Goal: Task Accomplishment & Management: Complete application form

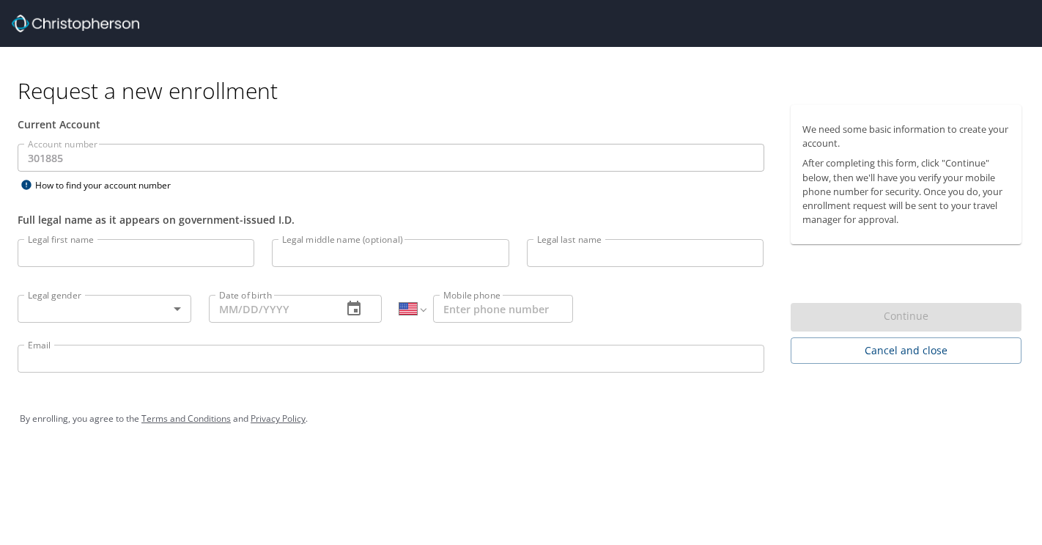
select select "US"
click at [137, 256] on input "Legal first name" at bounding box center [136, 253] width 237 height 28
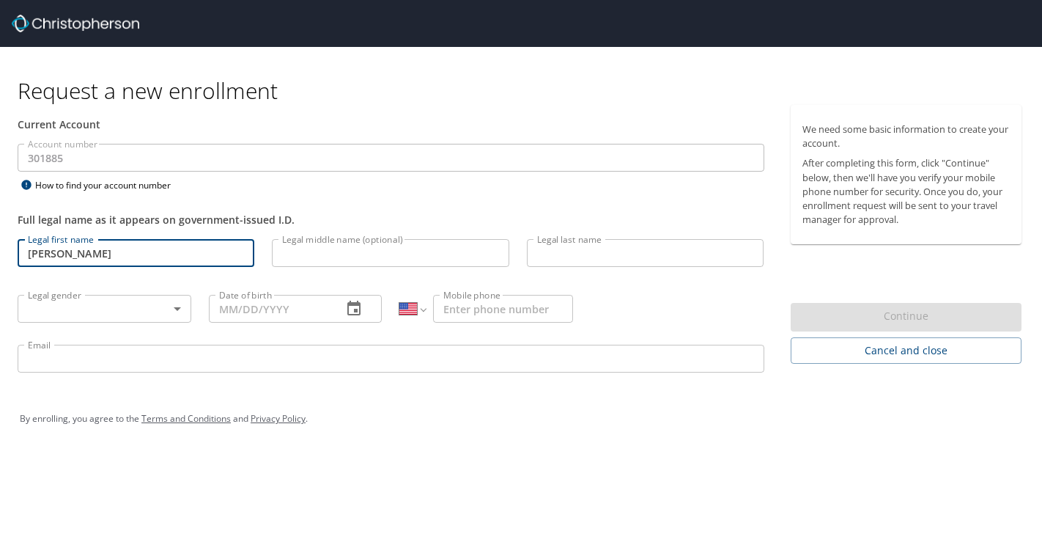
type input "[PERSON_NAME]"
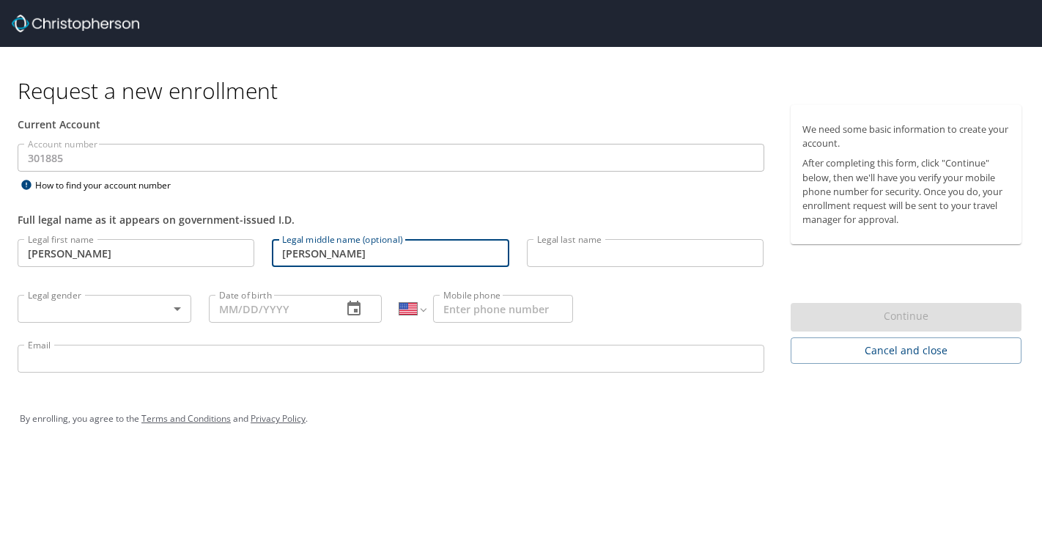
type input "[PERSON_NAME]"
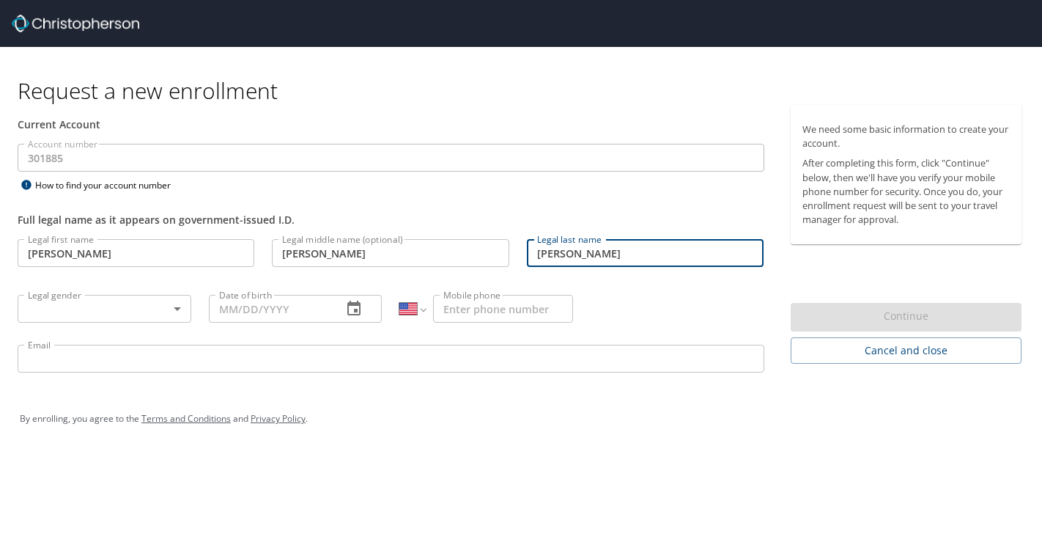
type input "[PERSON_NAME]"
click at [160, 308] on body "Request a new enrollment Current Account Account number 301885 Account number H…" at bounding box center [521, 272] width 1042 height 545
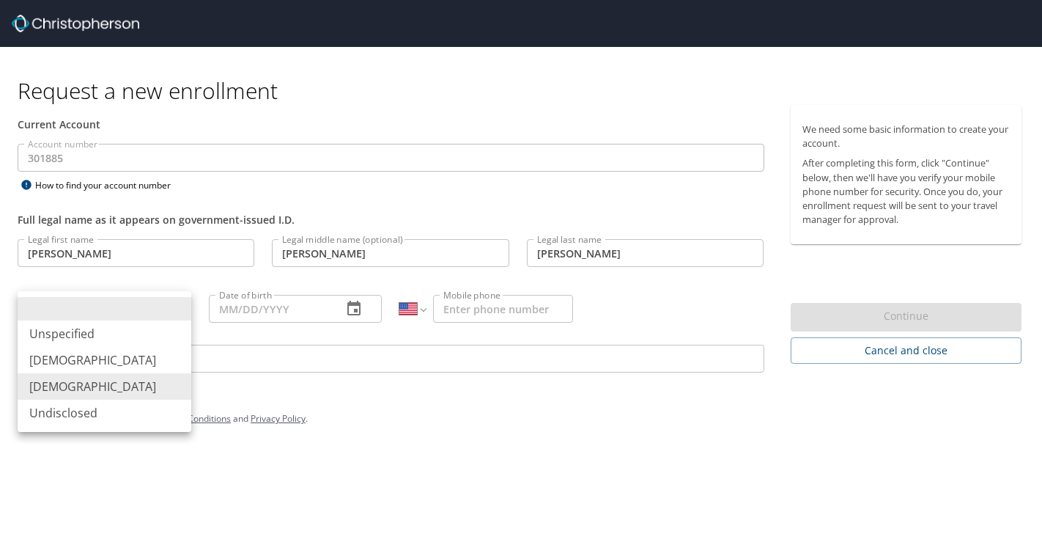
type input "Female"
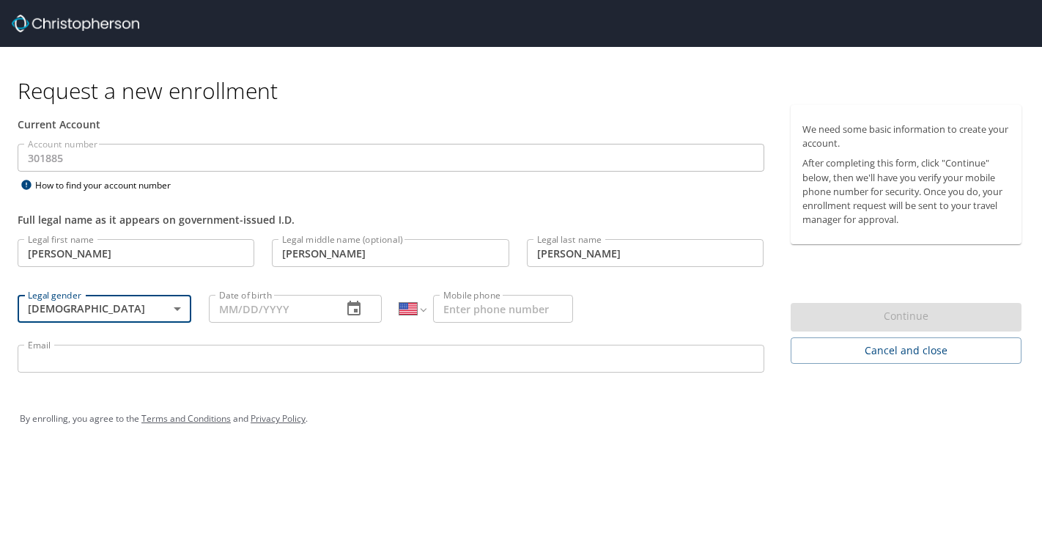
click at [264, 315] on input "Date of birth" at bounding box center [270, 309] width 122 height 28
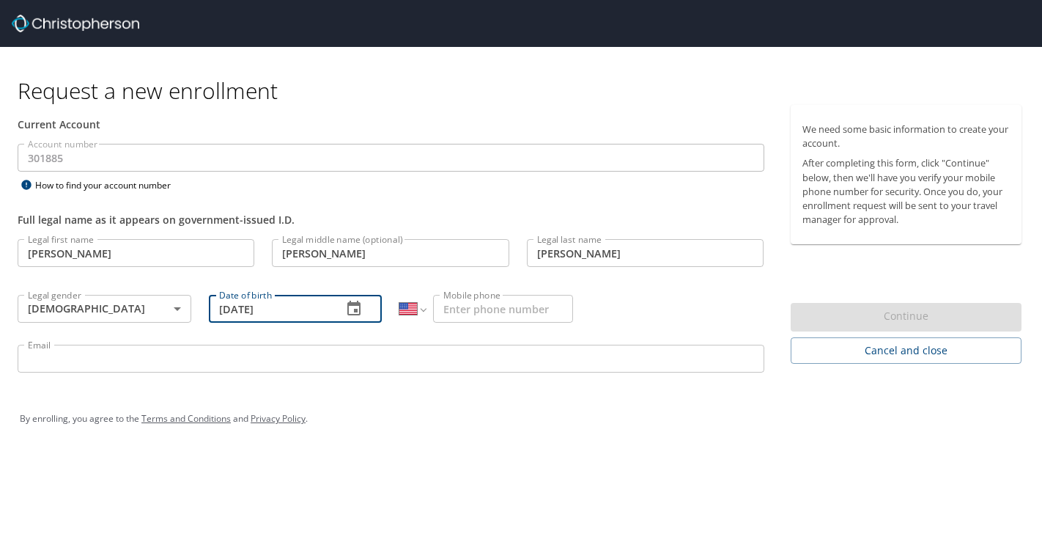
type input "03/20/1998"
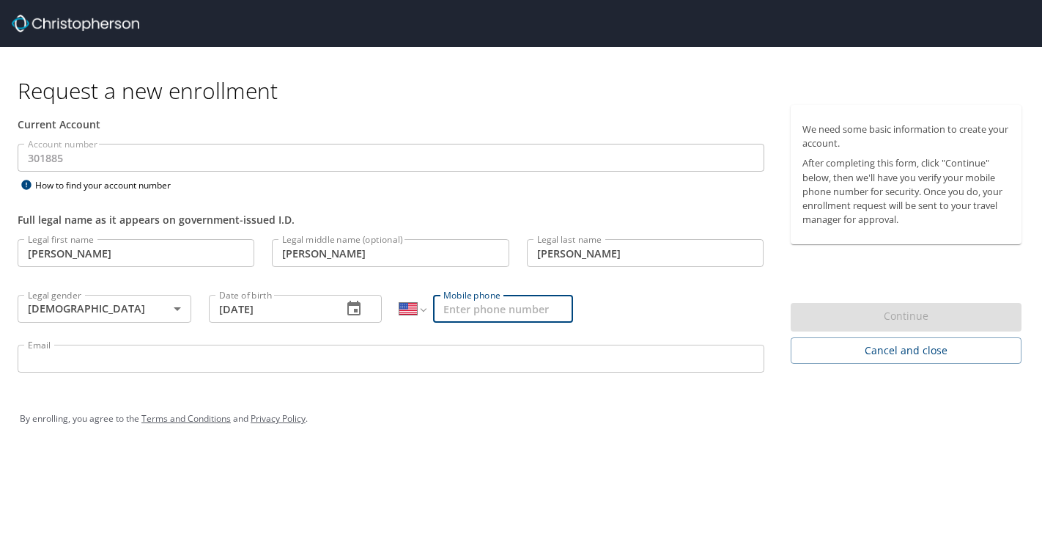
click at [512, 301] on input "Mobile phone" at bounding box center [503, 309] width 140 height 28
type input "(305) 842-0030"
click at [443, 357] on input "Email" at bounding box center [391, 358] width 747 height 28
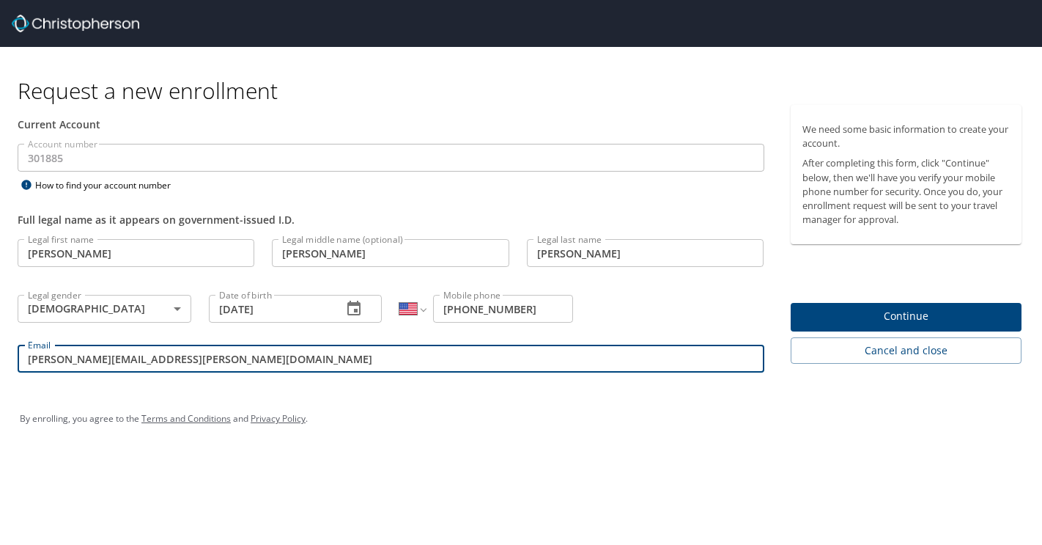
type input "laura.cuellar@shipmonk.com"
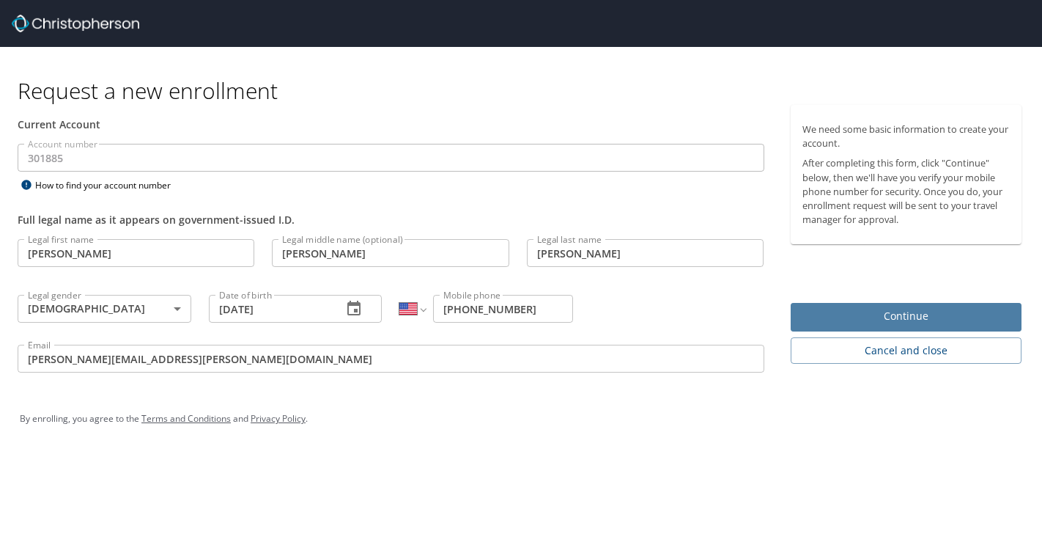
click at [821, 318] on span "Continue" at bounding box center [907, 316] width 208 height 18
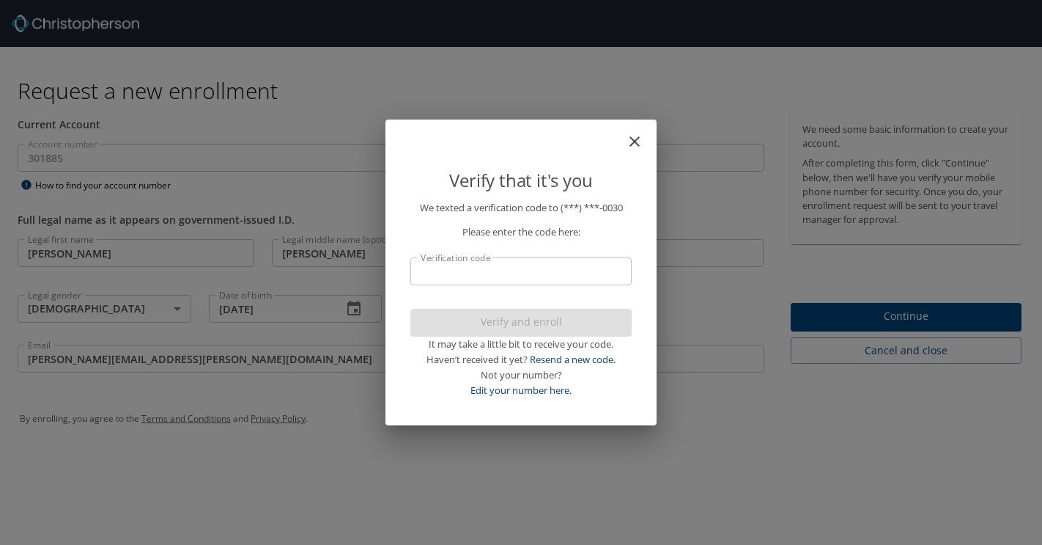
click at [571, 273] on input "Verification code" at bounding box center [520, 271] width 221 height 28
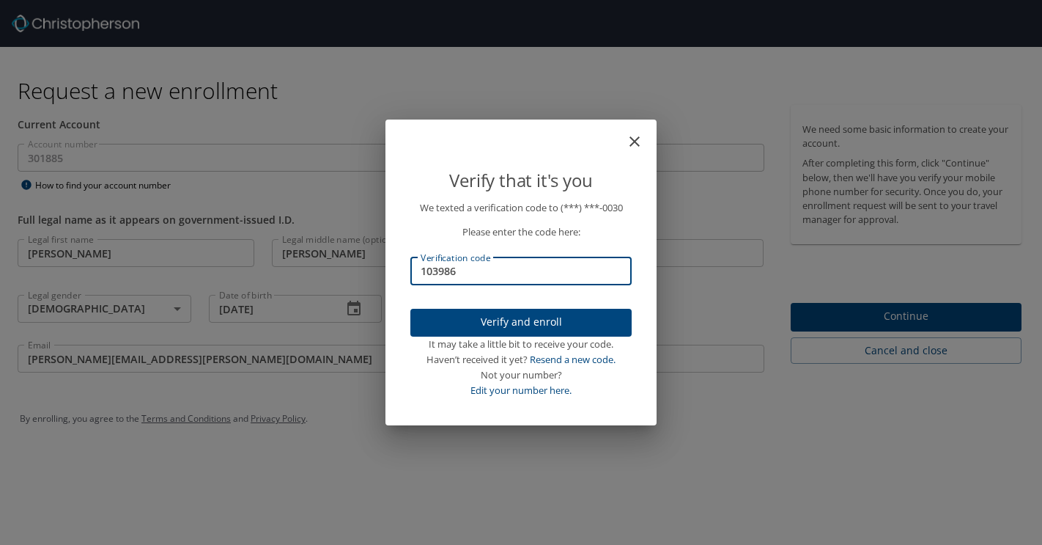
type input "103986"
click at [569, 318] on span "Verify and enroll" at bounding box center [521, 322] width 198 height 18
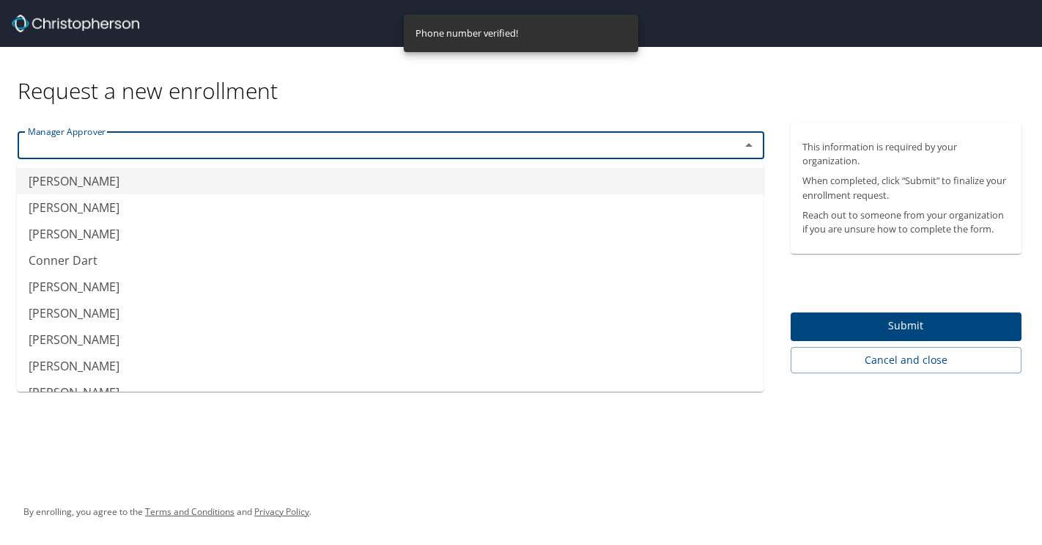
click at [546, 148] on input "text" at bounding box center [369, 145] width 695 height 19
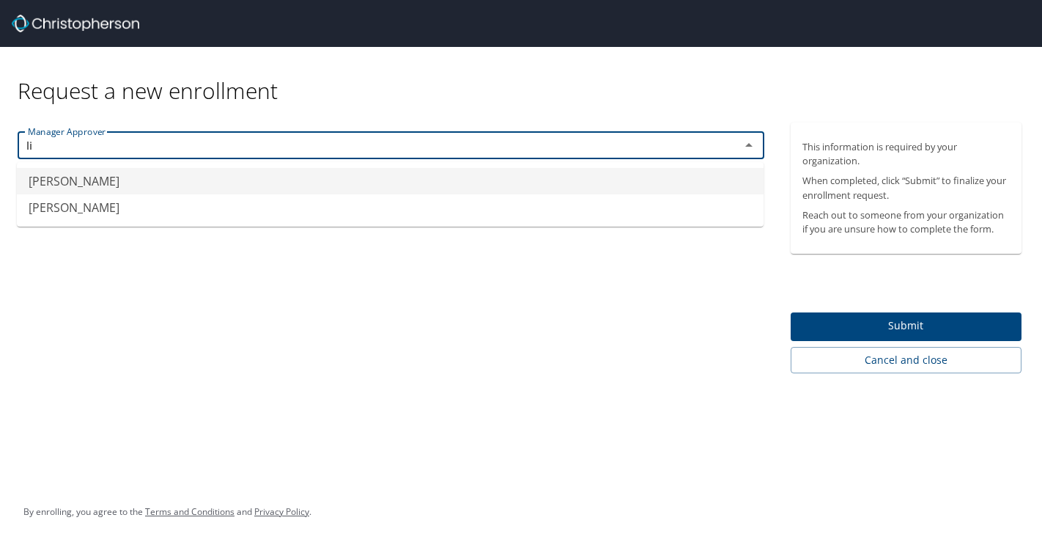
type input "l"
type input "e"
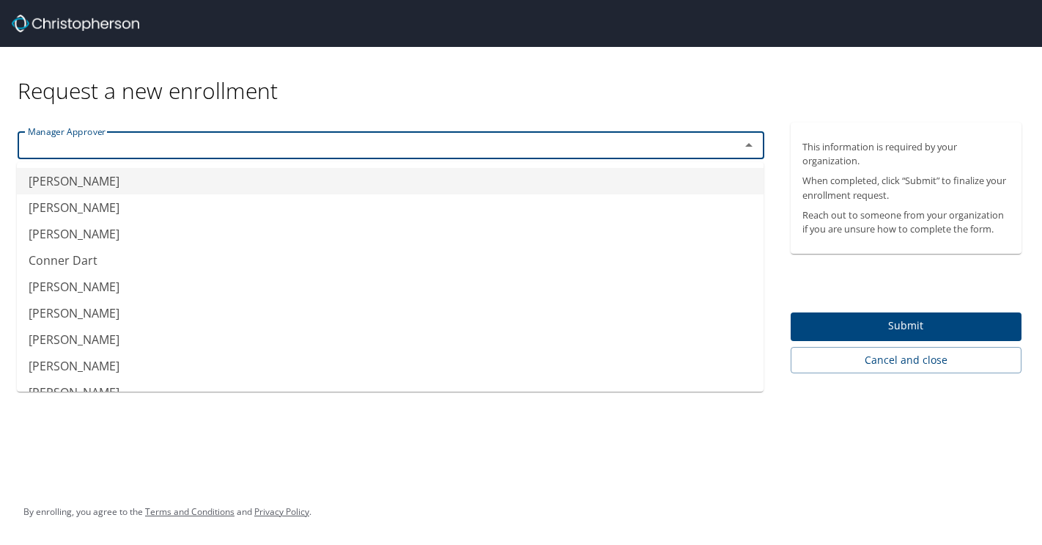
click at [484, 185] on li "Abigail Nawrocki" at bounding box center [390, 181] width 747 height 26
type input "Abigail Nawrocki"
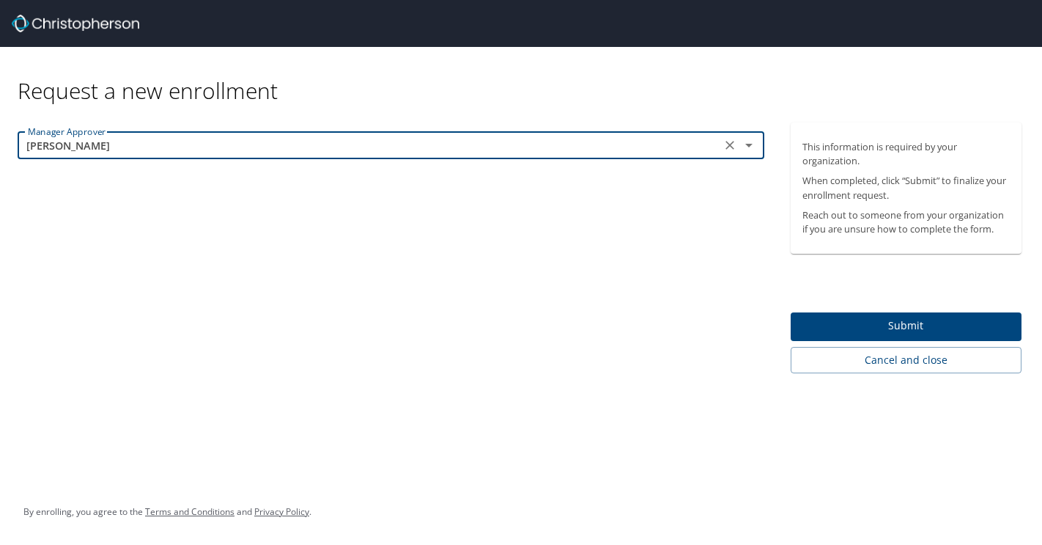
click at [852, 322] on span "Submit" at bounding box center [907, 326] width 208 height 18
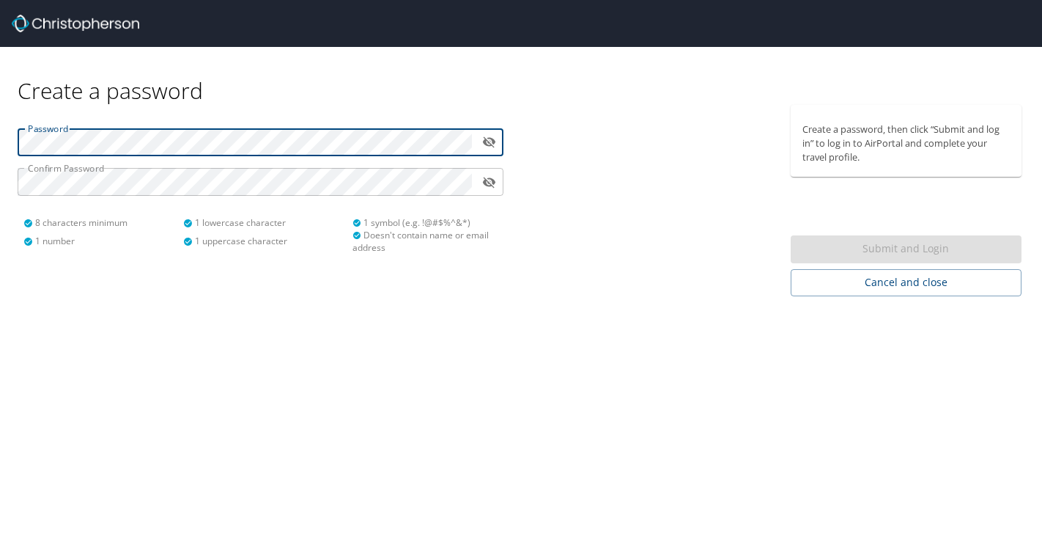
click at [499, 139] on button "toggle password visibility" at bounding box center [489, 141] width 23 height 23
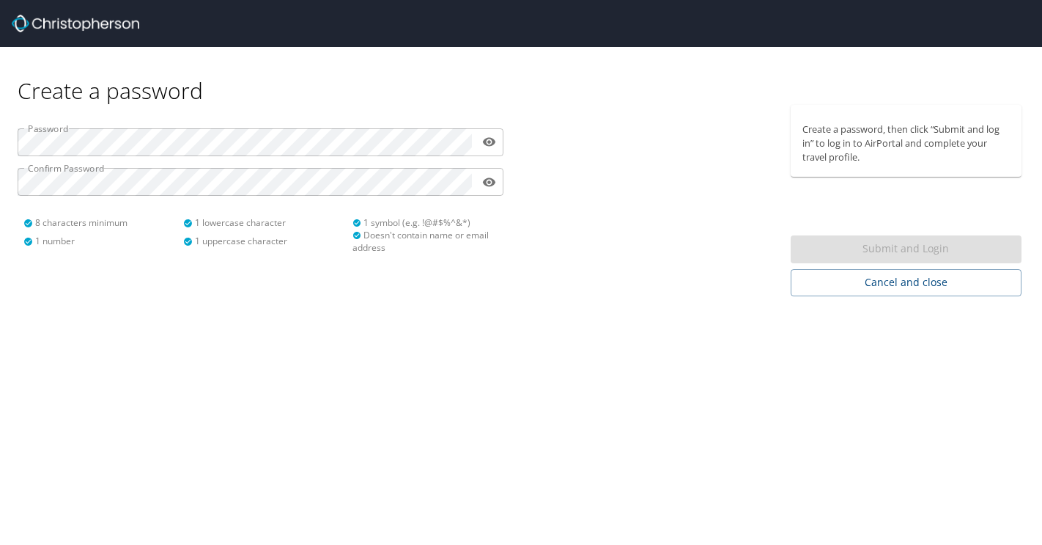
click at [482, 191] on div "​" at bounding box center [261, 182] width 486 height 28
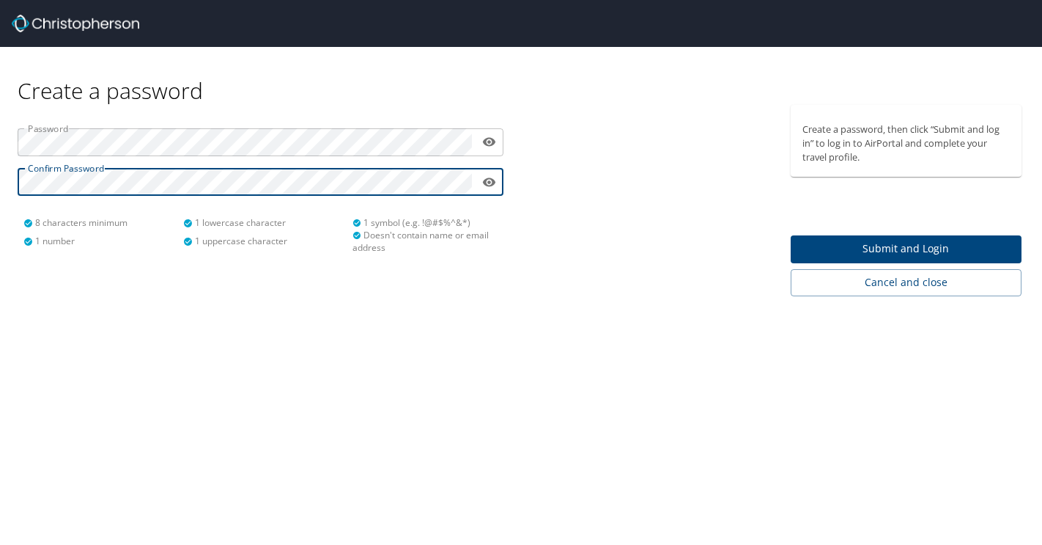
click at [914, 245] on span "Submit and Login" at bounding box center [907, 249] width 208 height 18
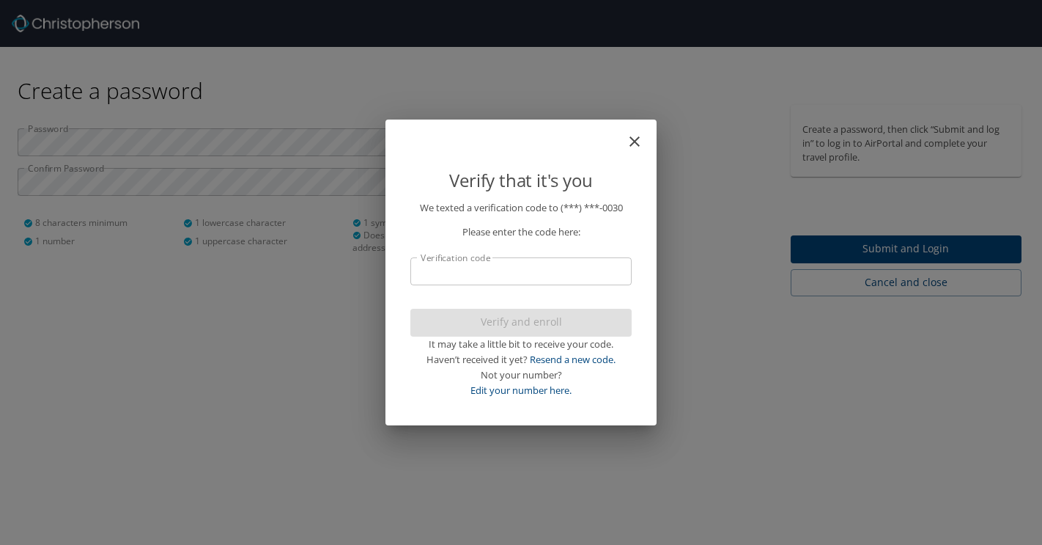
click at [481, 275] on input "Verification code" at bounding box center [520, 271] width 221 height 28
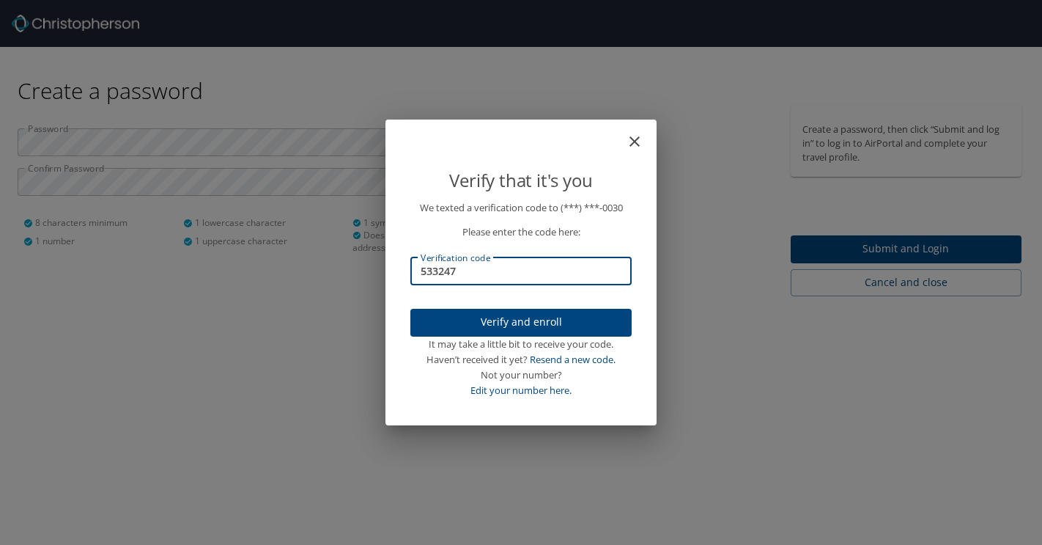
type input "533247"
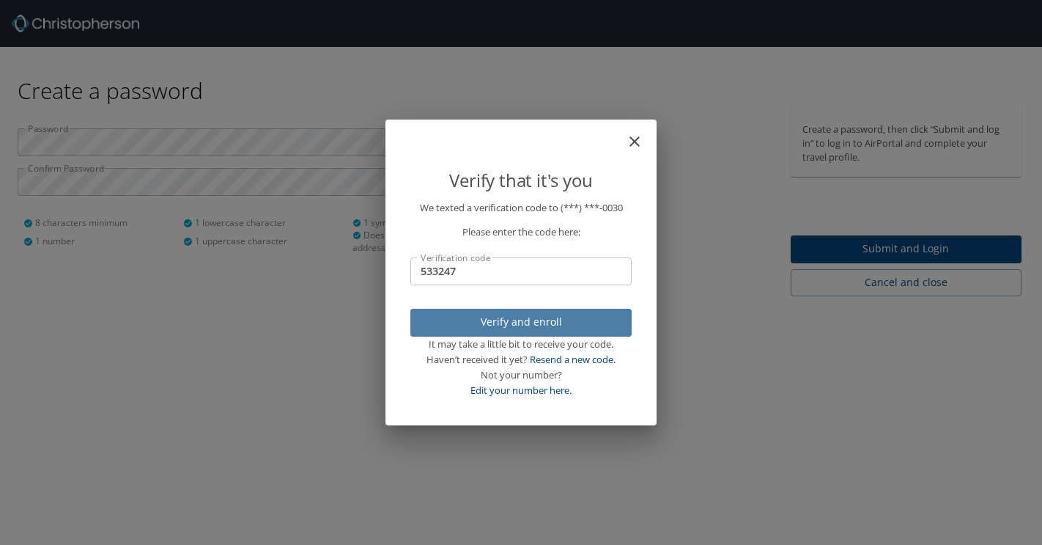
click at [545, 317] on span "Verify and enroll" at bounding box center [521, 322] width 198 height 18
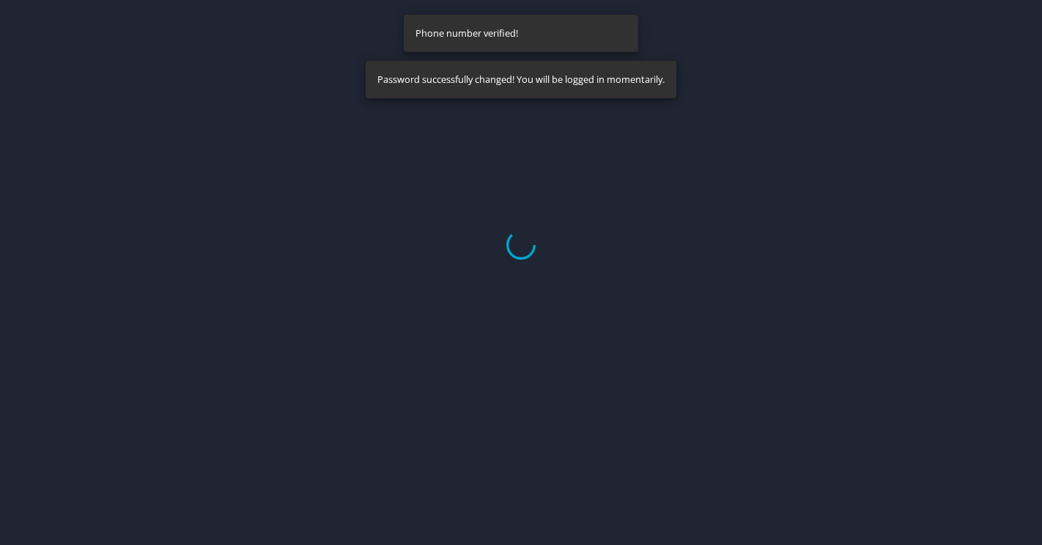
select select "US"
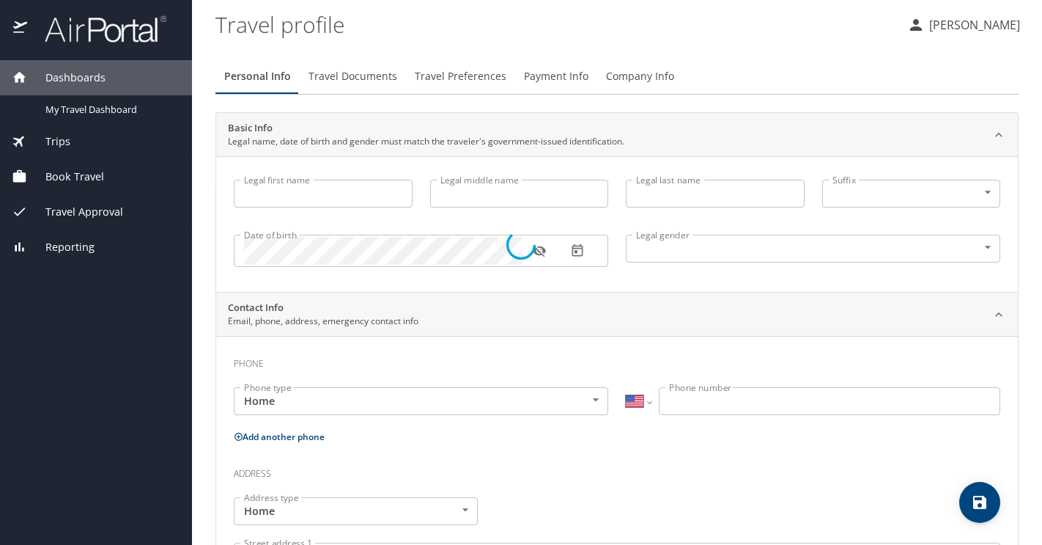
type input "Laura"
type input "Isabel"
type input "Cuellar"
type input "Female"
select select "US"
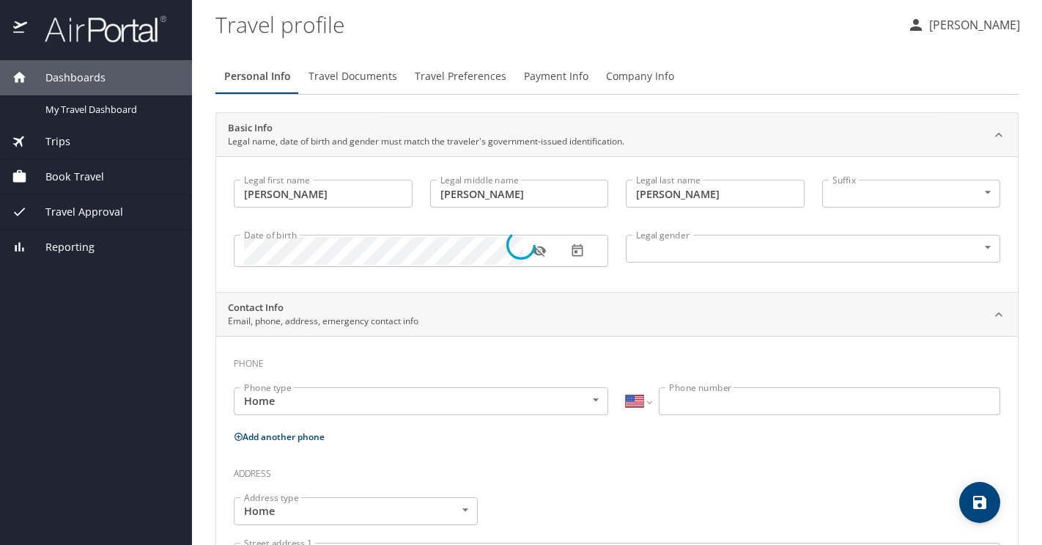
select select "US"
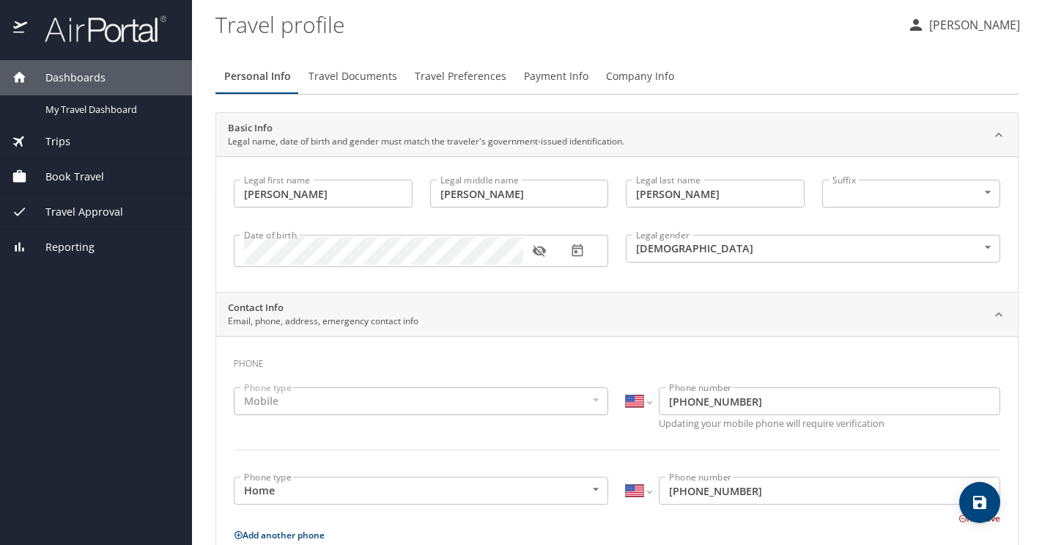
click at [808, 202] on div "Legal last name Cuellar Legal last name" at bounding box center [715, 195] width 196 height 49
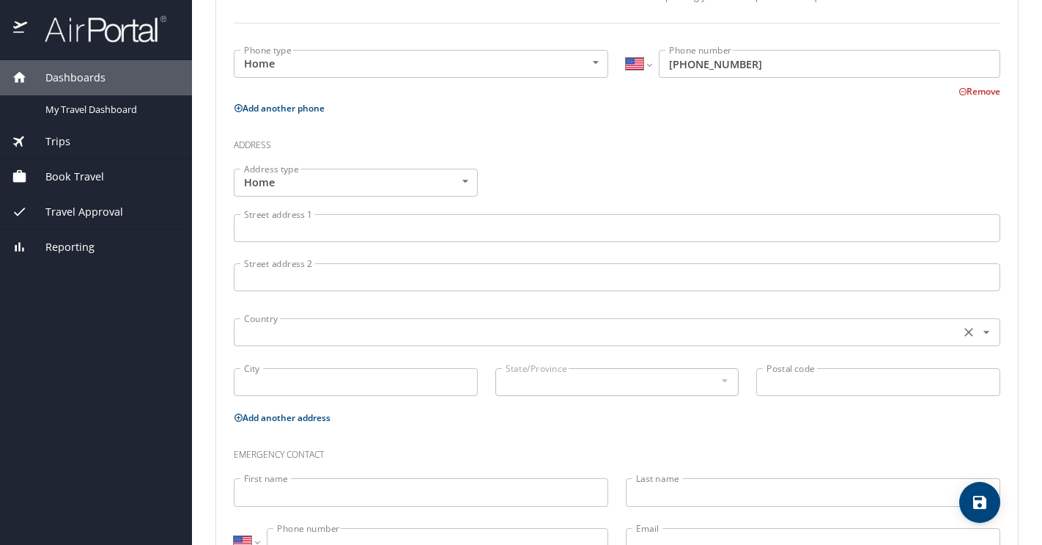
scroll to position [265, 0]
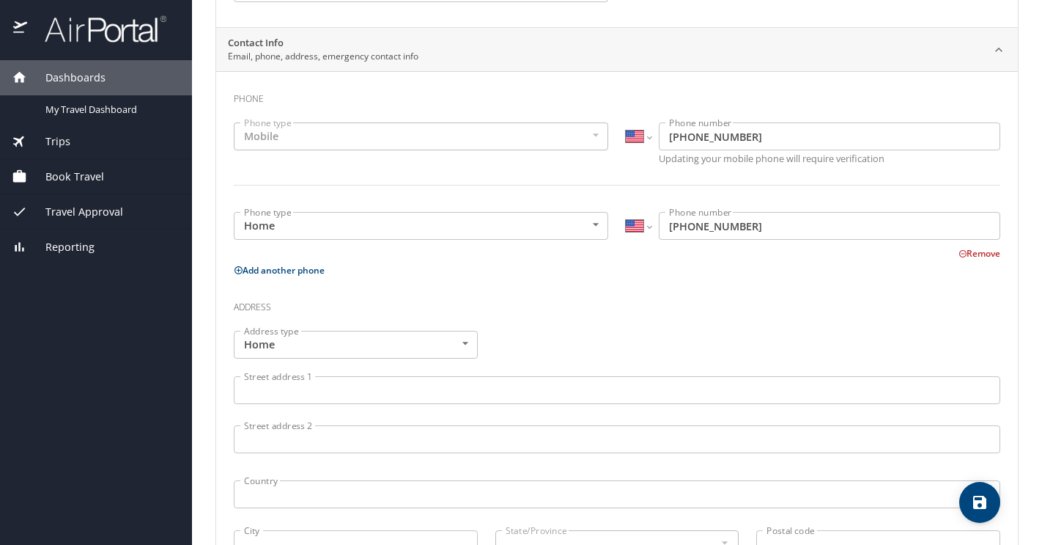
click at [441, 383] on input "Street address 1" at bounding box center [617, 390] width 767 height 28
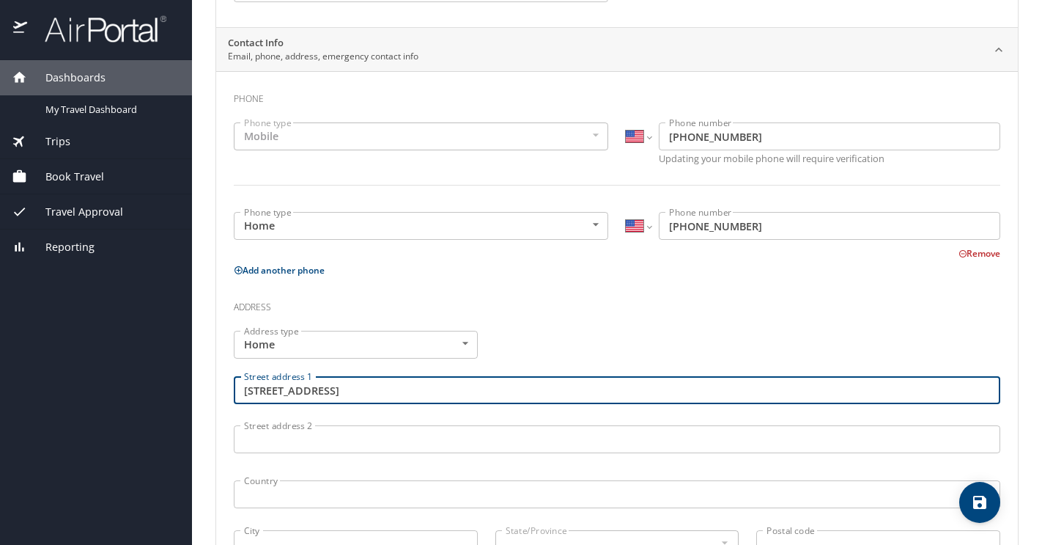
type input "50 Biscayne Blvd"
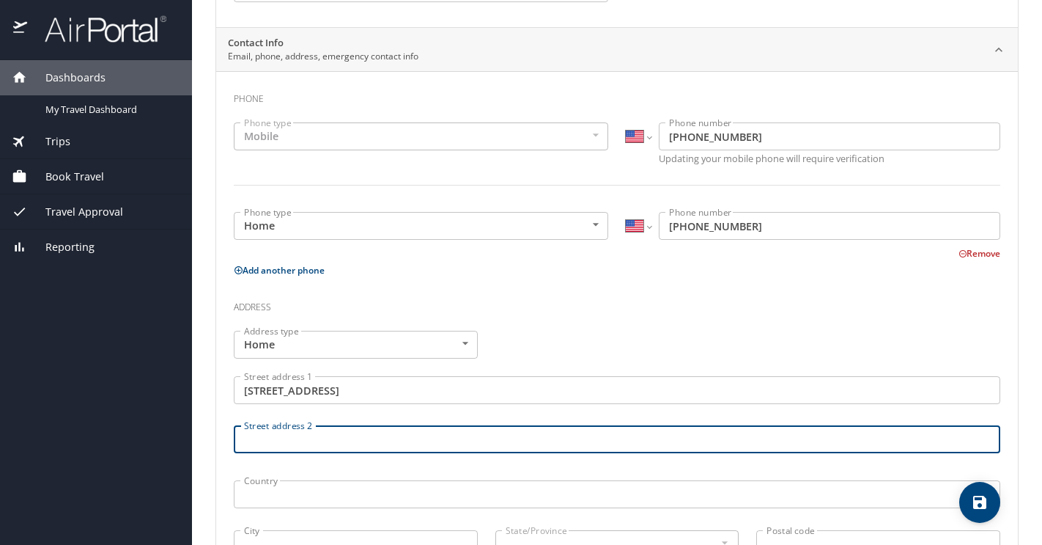
click at [402, 440] on input "Street address 2" at bounding box center [617, 439] width 767 height 28
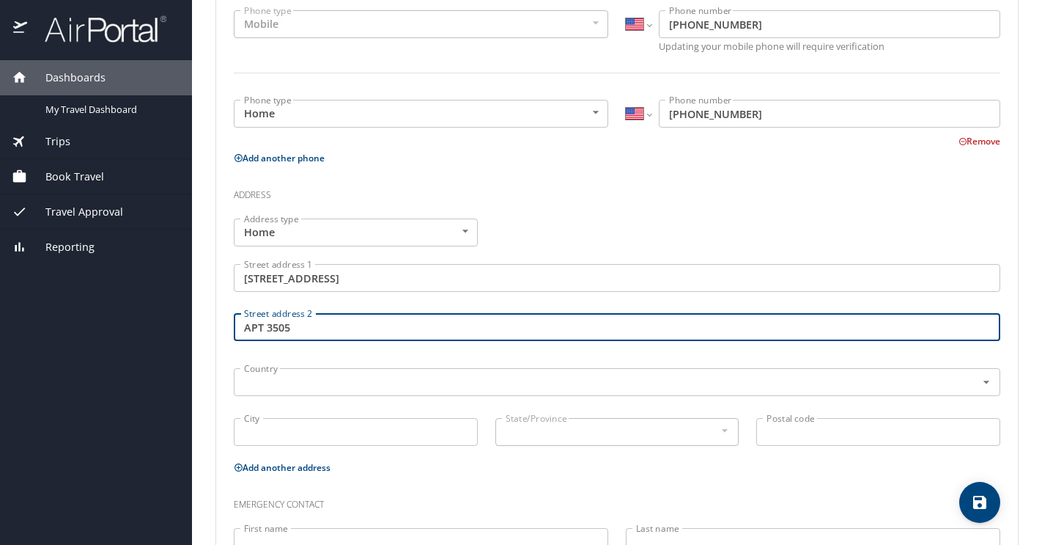
scroll to position [484, 0]
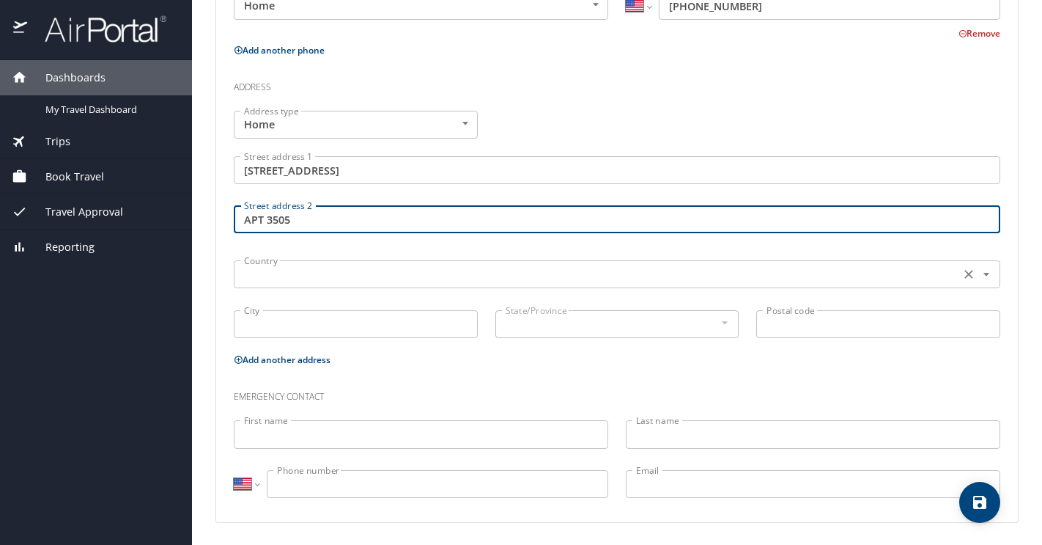
type input "APT 3505"
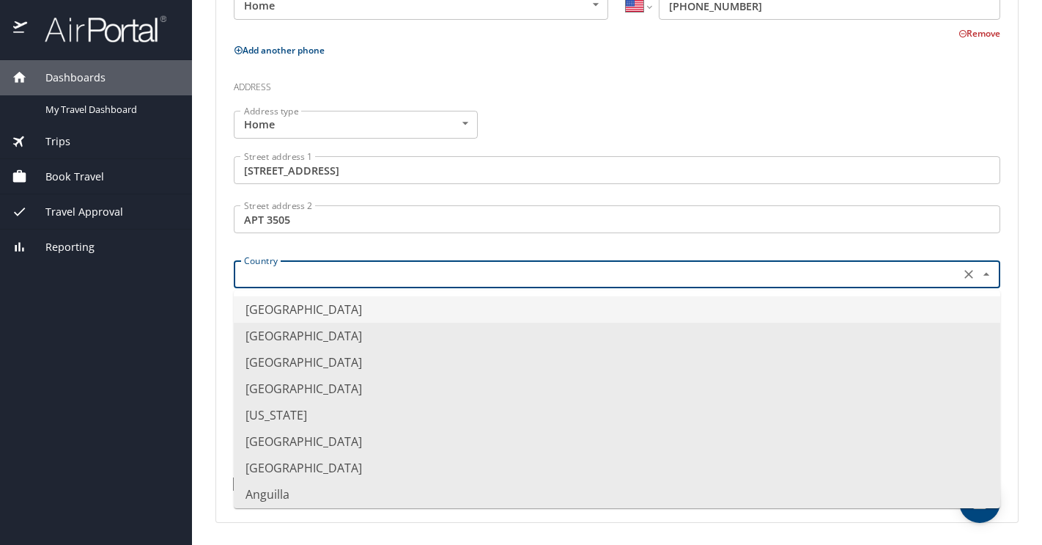
click at [352, 270] on input "text" at bounding box center [595, 274] width 715 height 19
click at [345, 306] on li "United States of America" at bounding box center [617, 309] width 767 height 26
type input "United States of America"
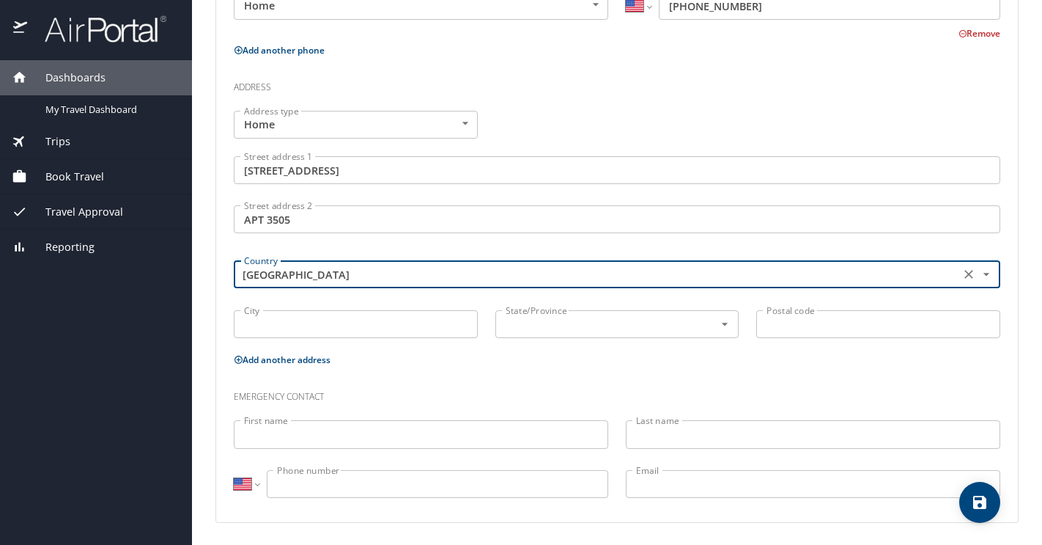
click at [315, 320] on input "City" at bounding box center [356, 324] width 244 height 28
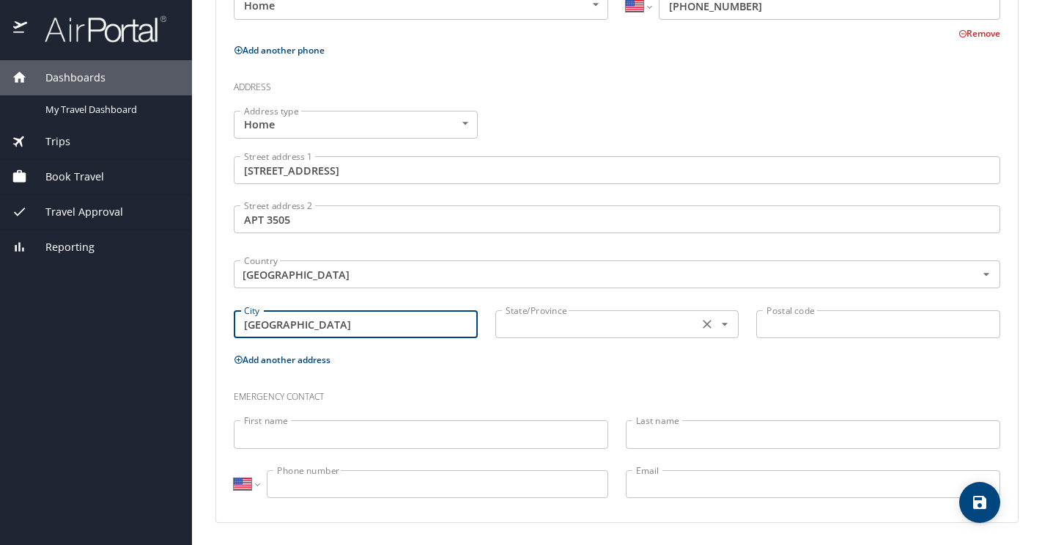
type input "Miami"
click at [546, 315] on input "text" at bounding box center [596, 323] width 192 height 19
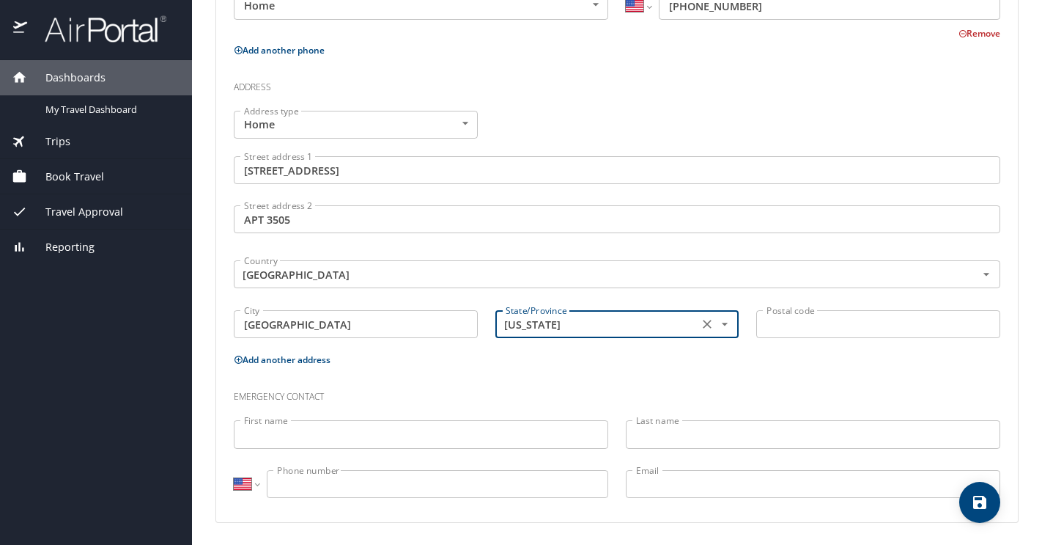
type input "Florida"
click at [781, 322] on input "Postal code" at bounding box center [878, 324] width 244 height 28
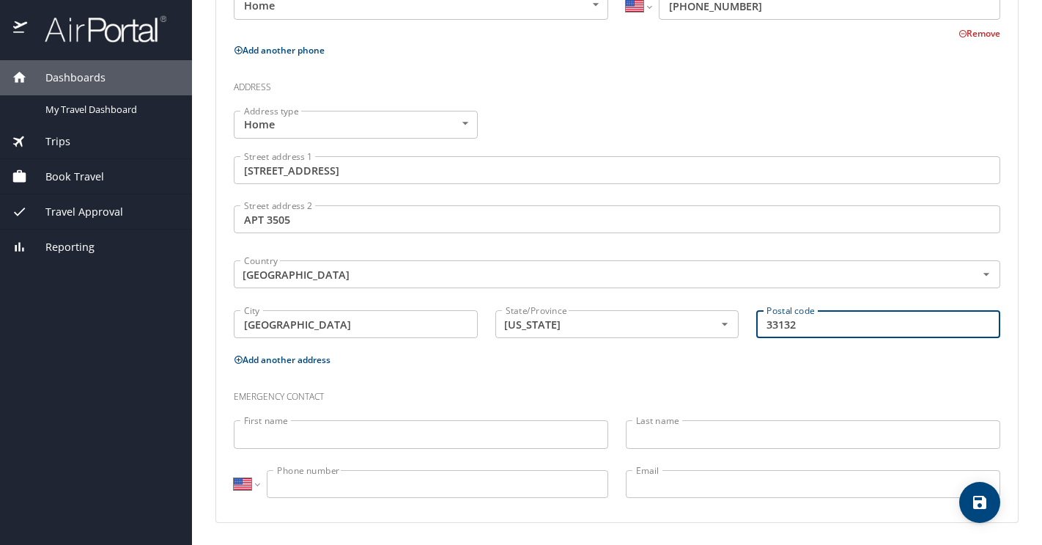
type input "33132"
click at [536, 438] on input "First name" at bounding box center [421, 434] width 375 height 28
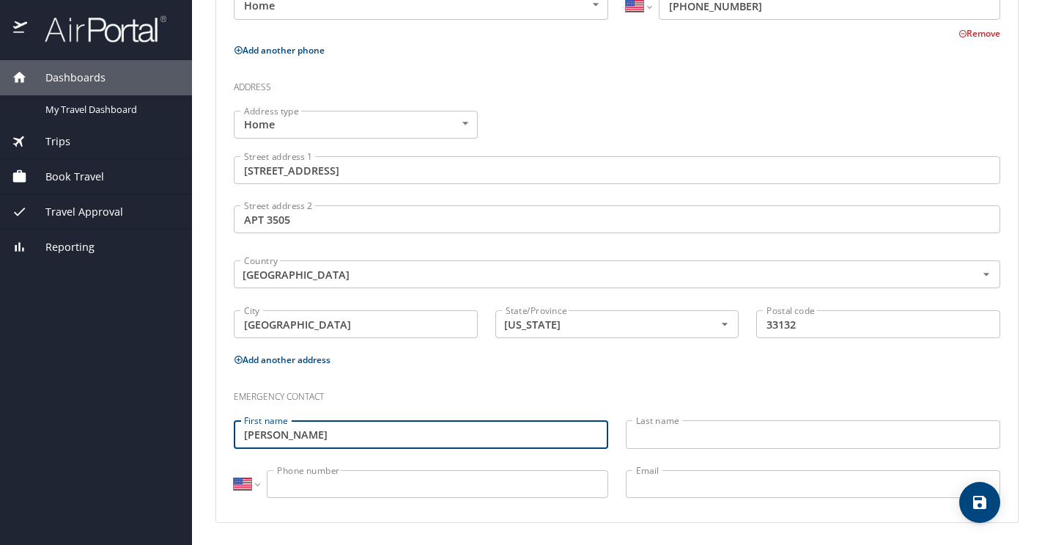
type input "Carlos Felipe"
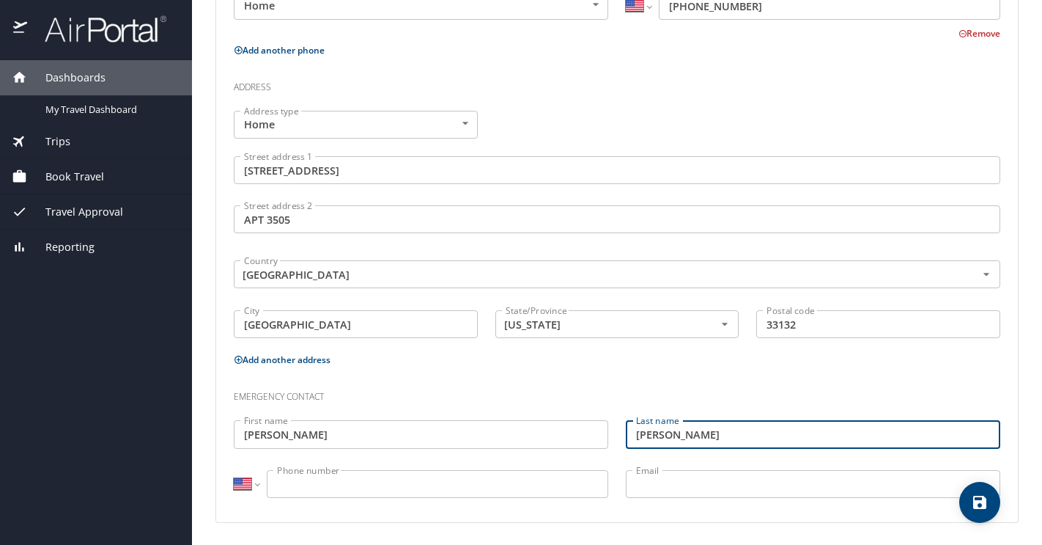
type input "Cuellar"
click at [384, 473] on input "Phone number" at bounding box center [438, 484] width 342 height 28
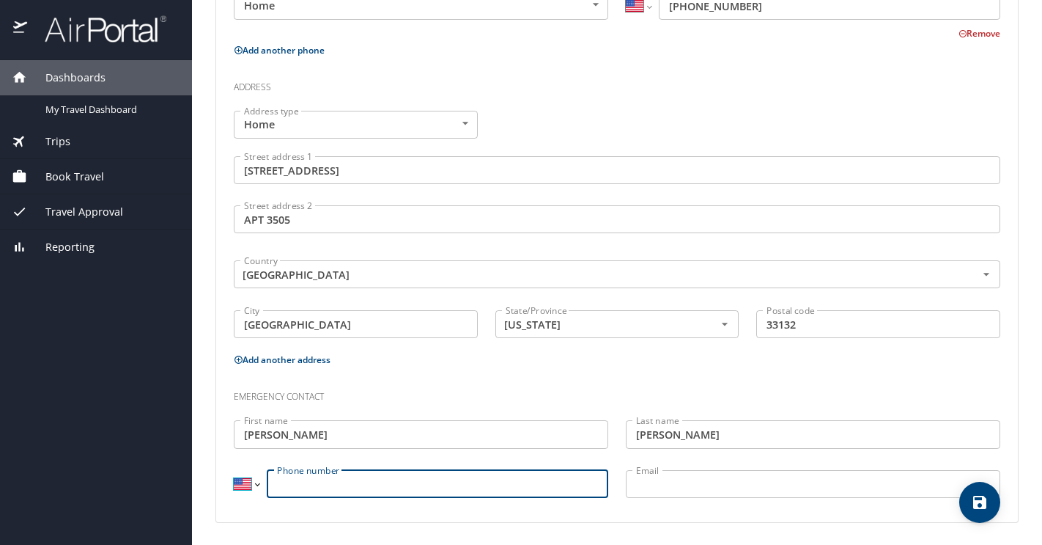
click at [257, 484] on select "International Afghanistan Åland Islands Albania Algeria American Samoa Andorra …" at bounding box center [246, 484] width 25 height 28
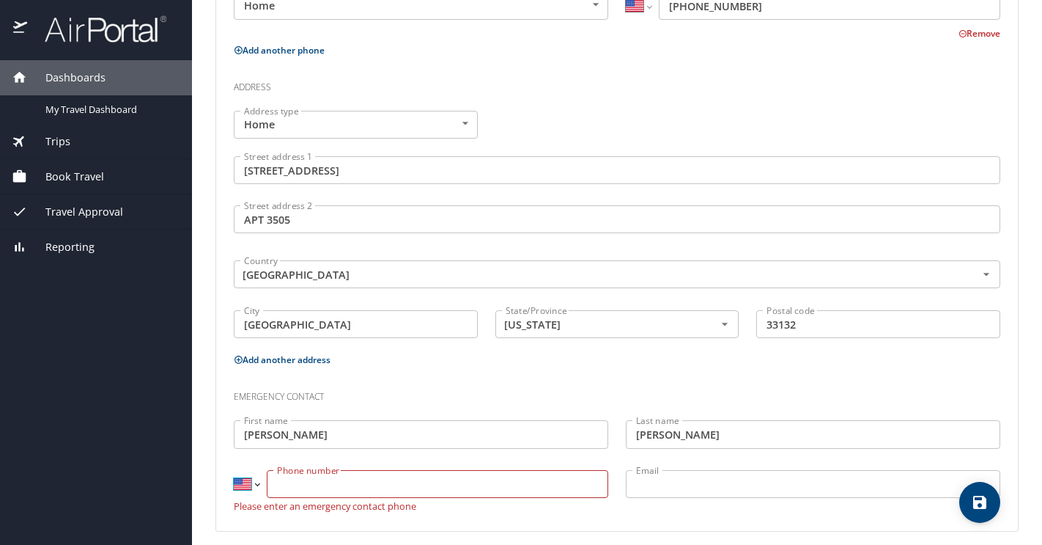
select select "CA"
click at [234, 470] on select "International Afghanistan Åland Islands Albania Algeria American Samoa Andorra …" at bounding box center [246, 484] width 25 height 28
click at [347, 482] on input "Phone number" at bounding box center [438, 484] width 342 height 28
type input "(604) 212-1508"
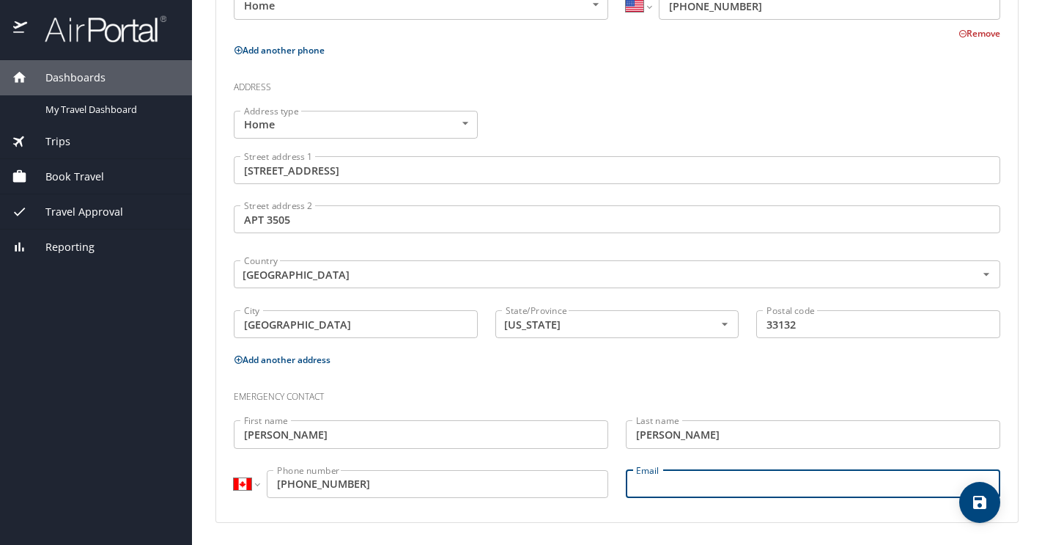
click at [689, 473] on input "Email" at bounding box center [813, 484] width 375 height 28
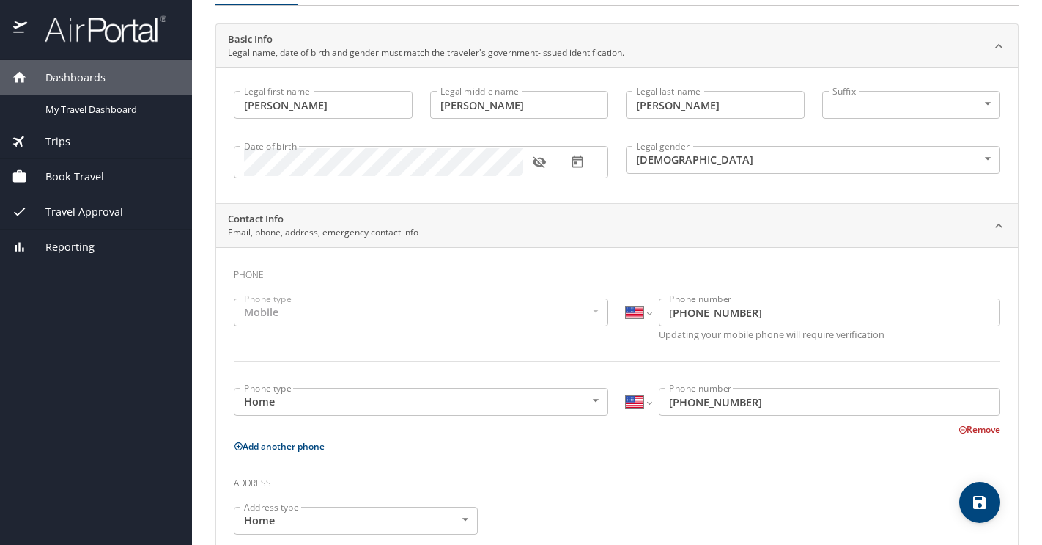
scroll to position [100, 0]
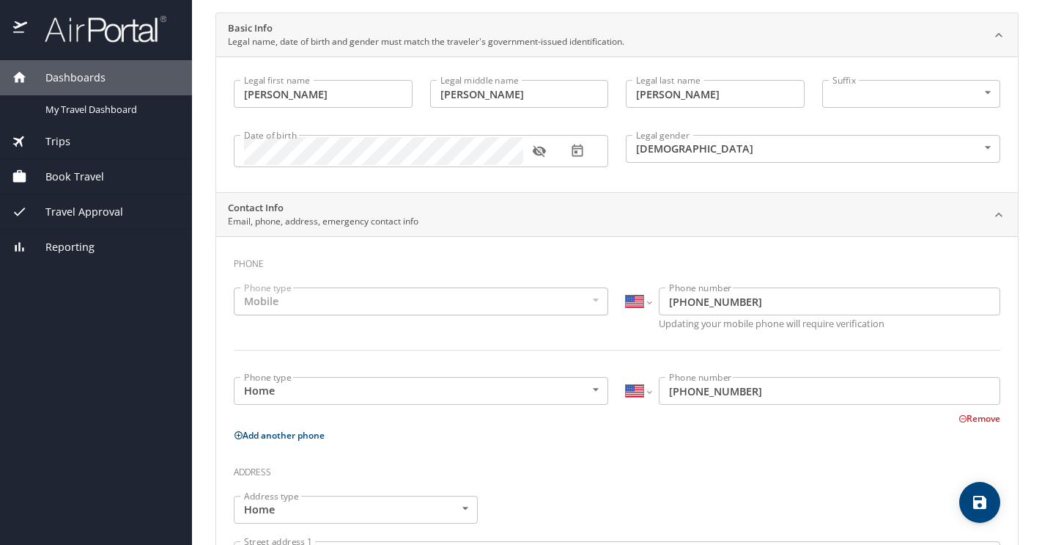
type input "carlosf.cuellar7@gmail.com"
click at [966, 416] on button "Remove" at bounding box center [980, 418] width 42 height 12
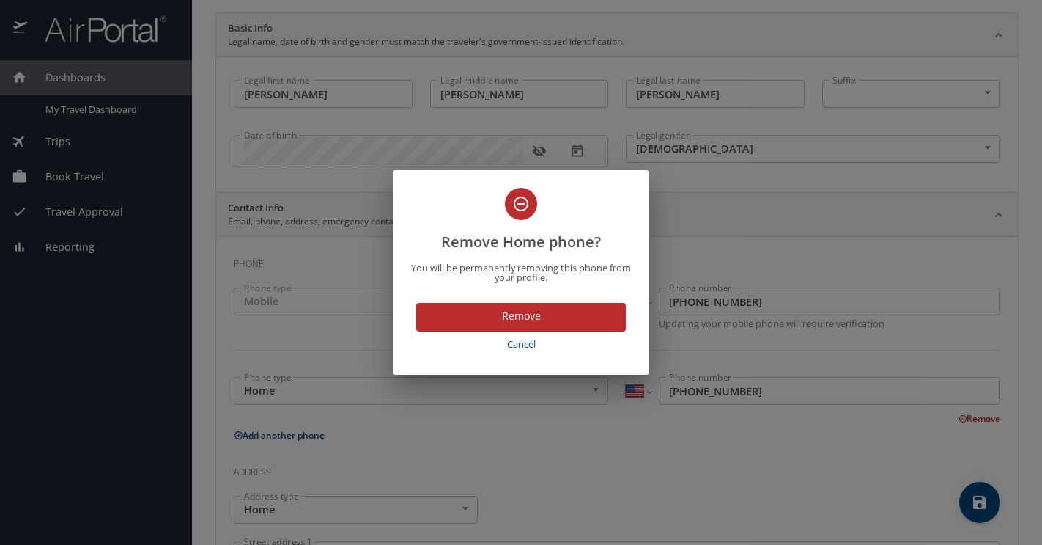
click at [515, 347] on span "Cancel" at bounding box center [521, 344] width 198 height 17
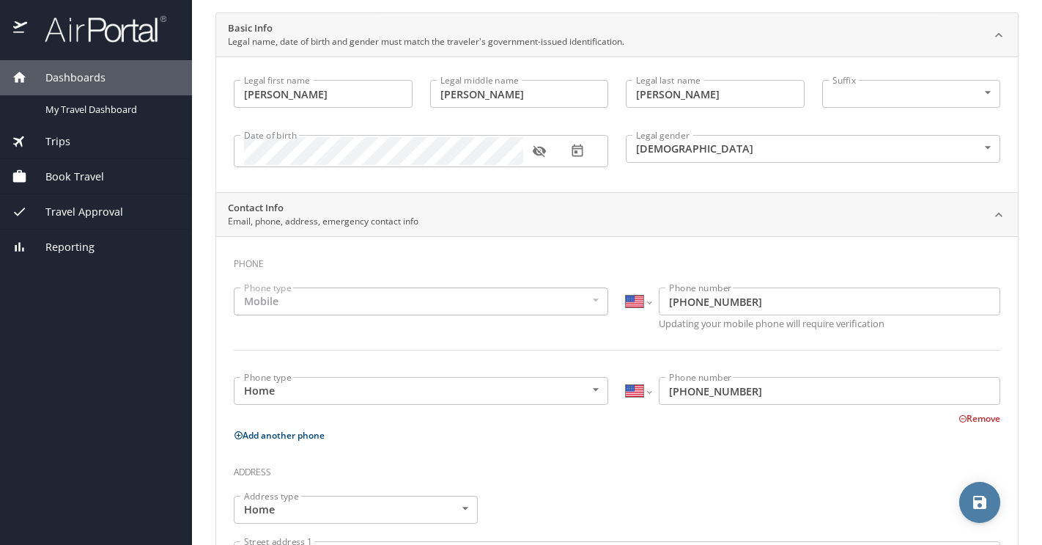
click at [987, 509] on icon "save" at bounding box center [980, 502] width 18 height 18
select select "US"
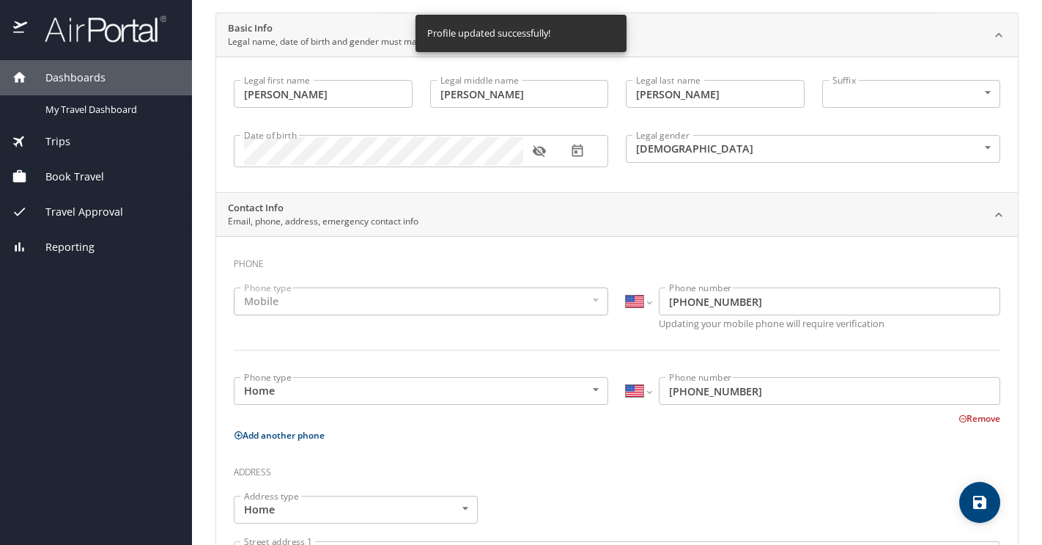
select select "US"
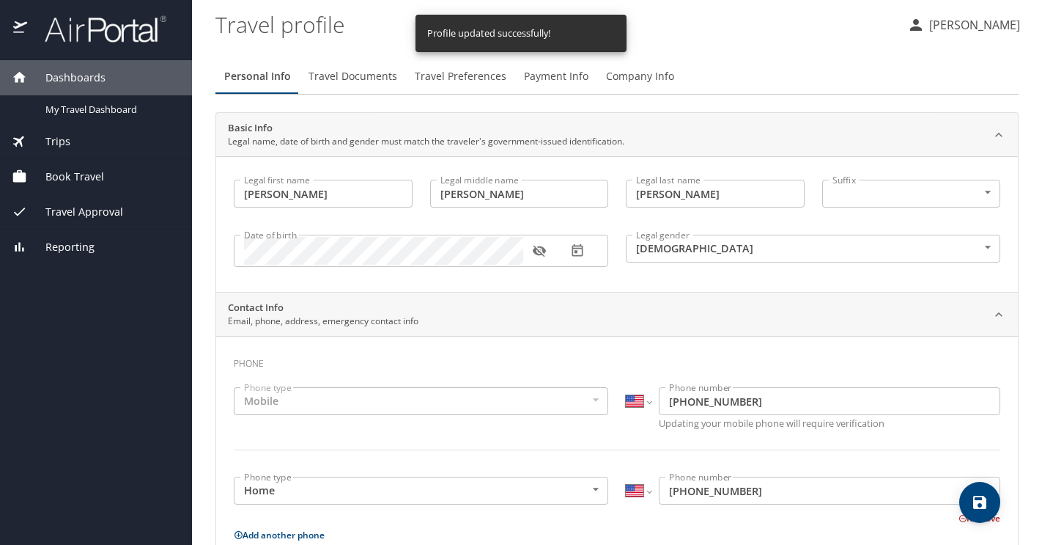
click at [355, 79] on span "Travel Documents" at bounding box center [353, 76] width 89 height 18
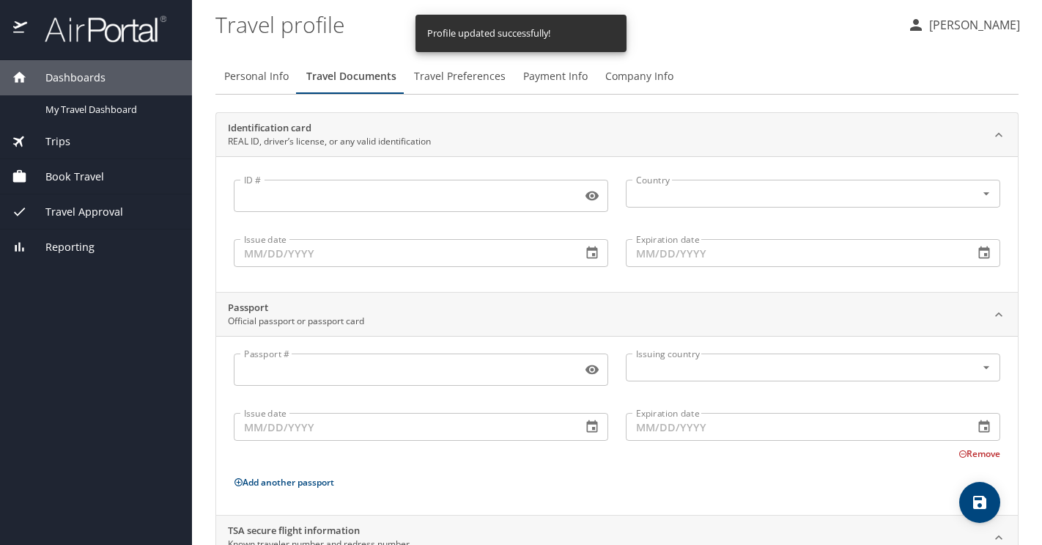
click at [455, 87] on button "Travel Preferences" at bounding box center [459, 76] width 109 height 35
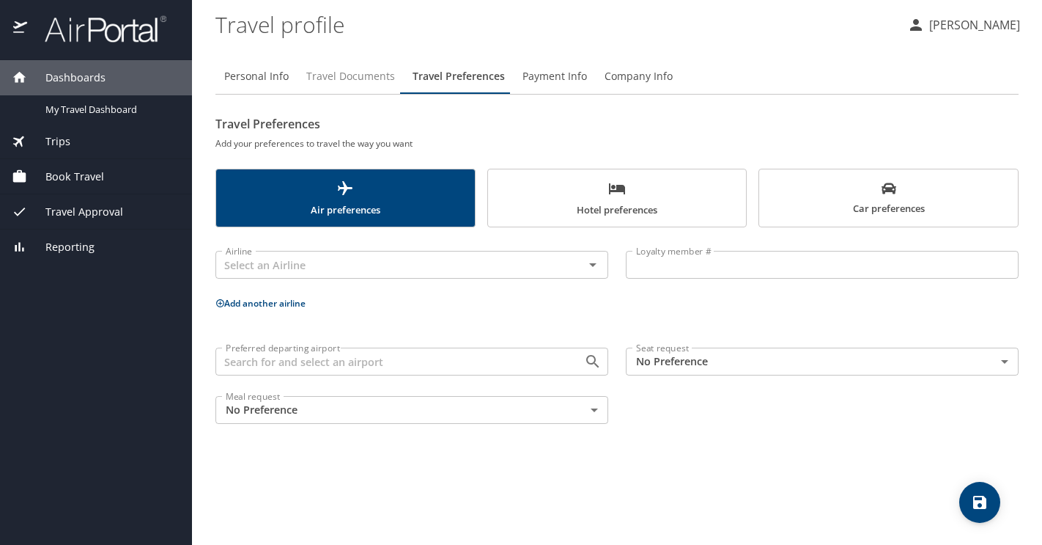
click at [376, 73] on span "Travel Documents" at bounding box center [350, 76] width 89 height 18
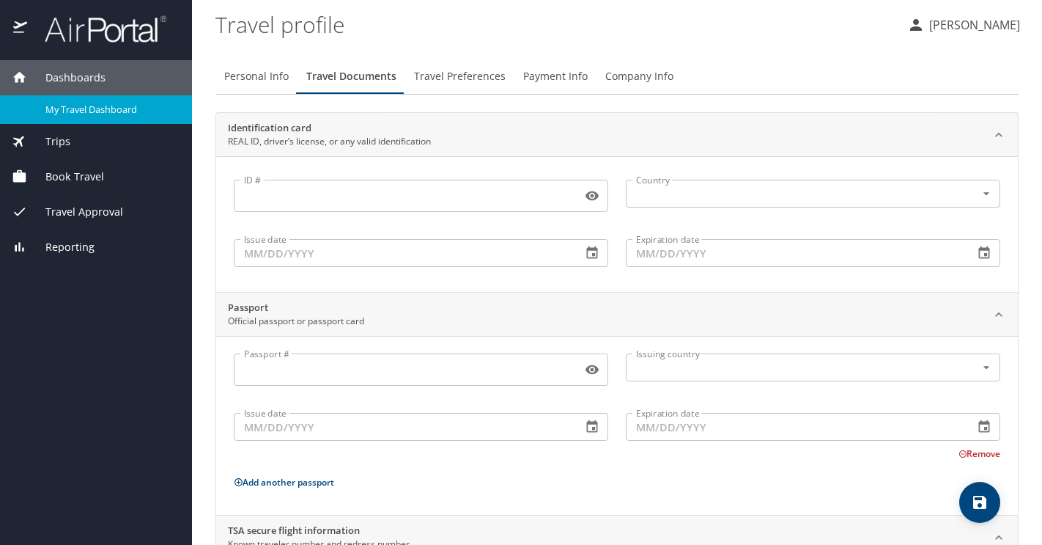
click at [142, 103] on span "My Travel Dashboard" at bounding box center [109, 110] width 129 height 14
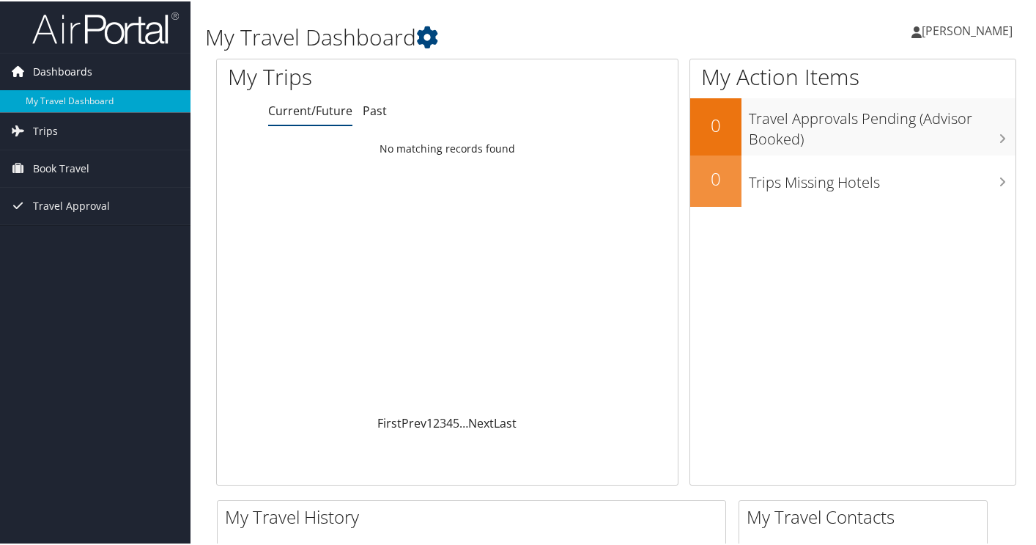
click at [75, 64] on span "Dashboards" at bounding box center [62, 70] width 59 height 37
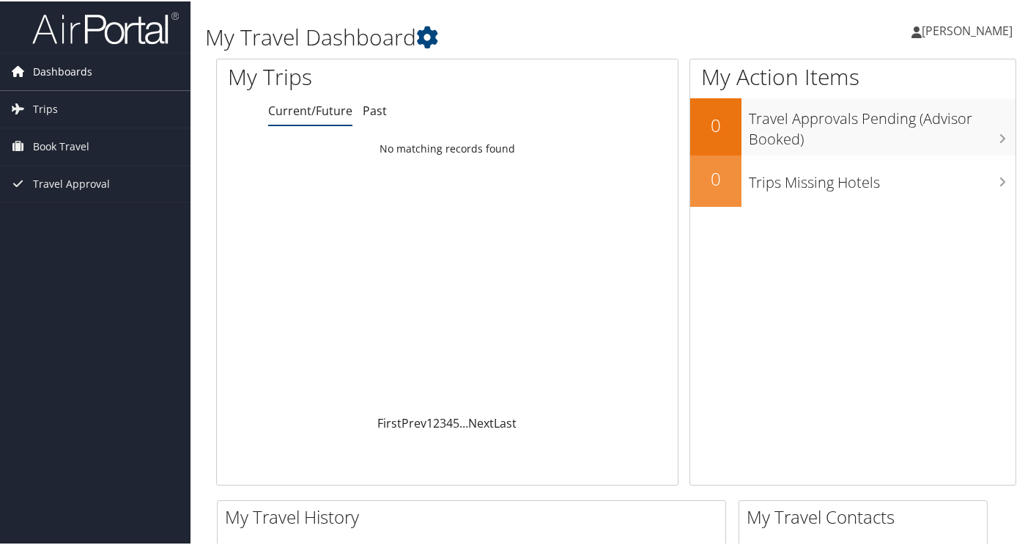
click at [75, 64] on span "Dashboards" at bounding box center [62, 70] width 59 height 37
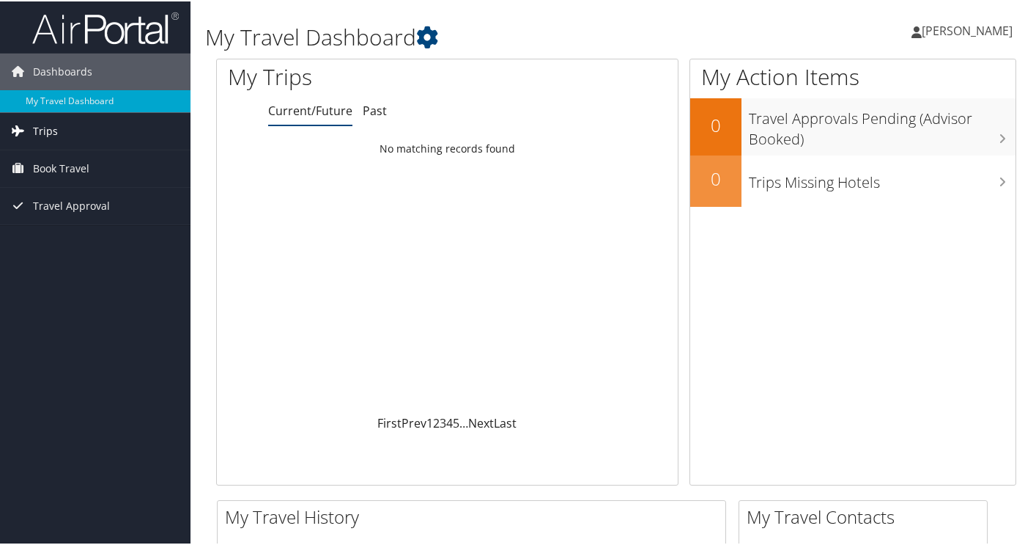
click at [64, 128] on link "Trips" at bounding box center [95, 129] width 191 height 37
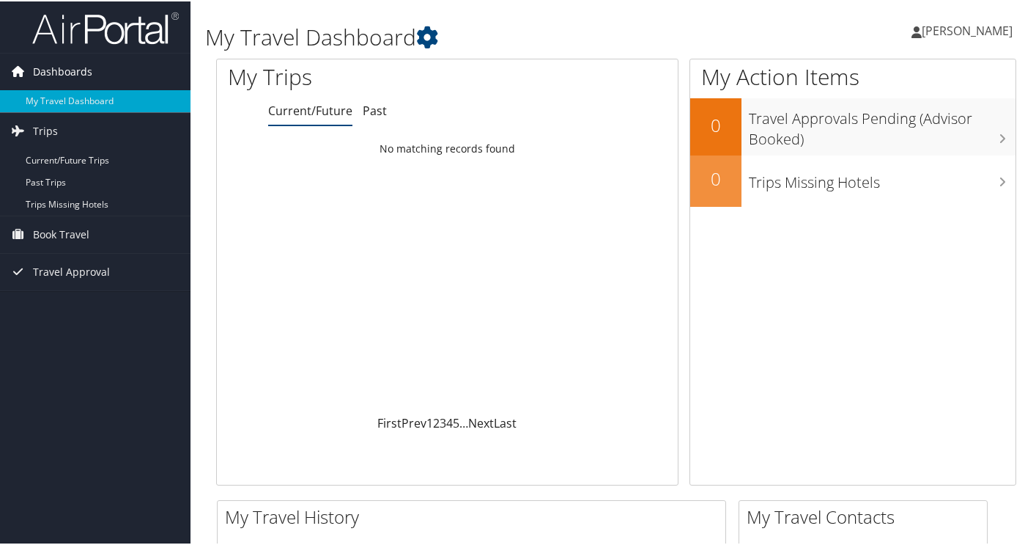
click at [90, 70] on span "Dashboards" at bounding box center [62, 70] width 59 height 37
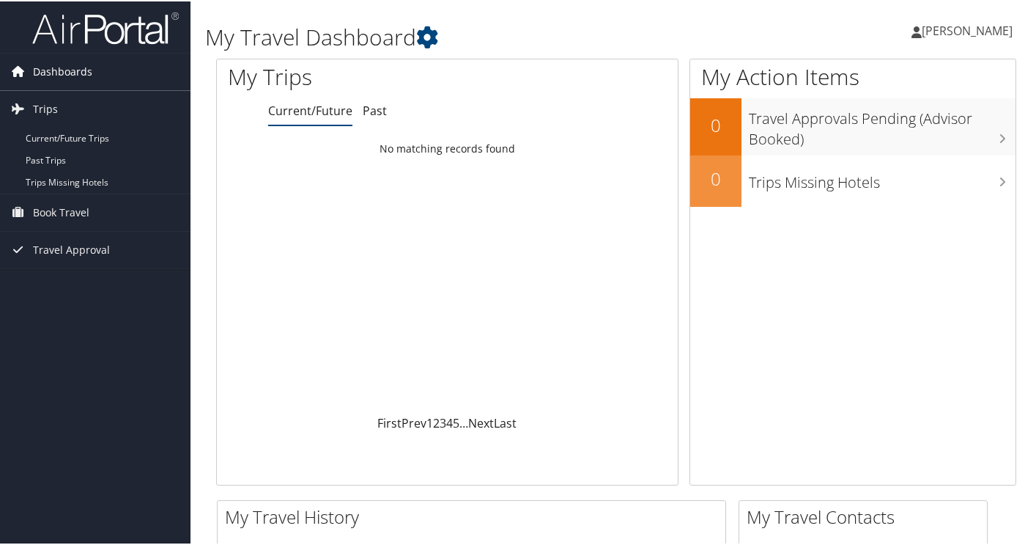
click at [90, 70] on span "Dashboards" at bounding box center [62, 70] width 59 height 37
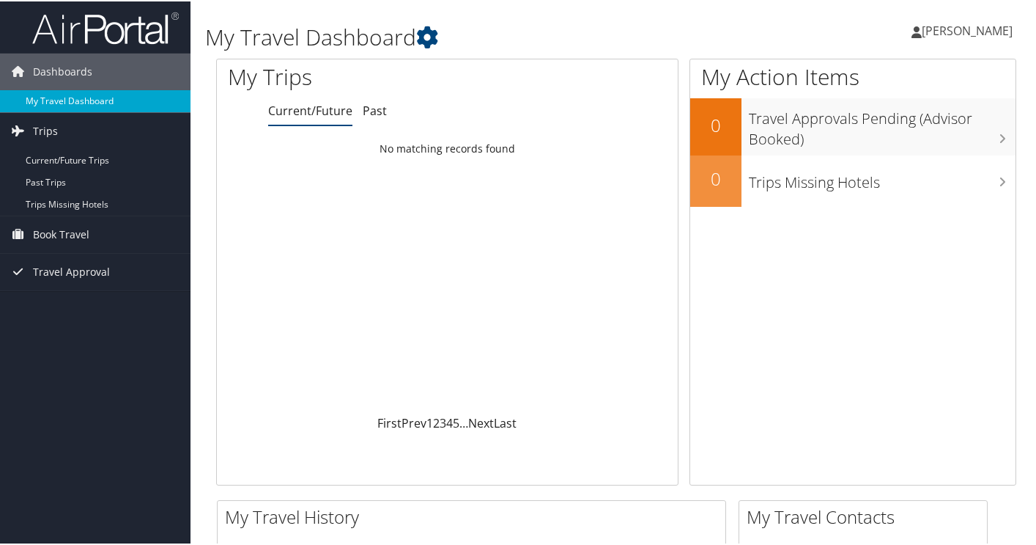
click at [84, 105] on link "My Travel Dashboard" at bounding box center [95, 100] width 191 height 22
click at [993, 23] on span "[PERSON_NAME]" at bounding box center [967, 29] width 91 height 16
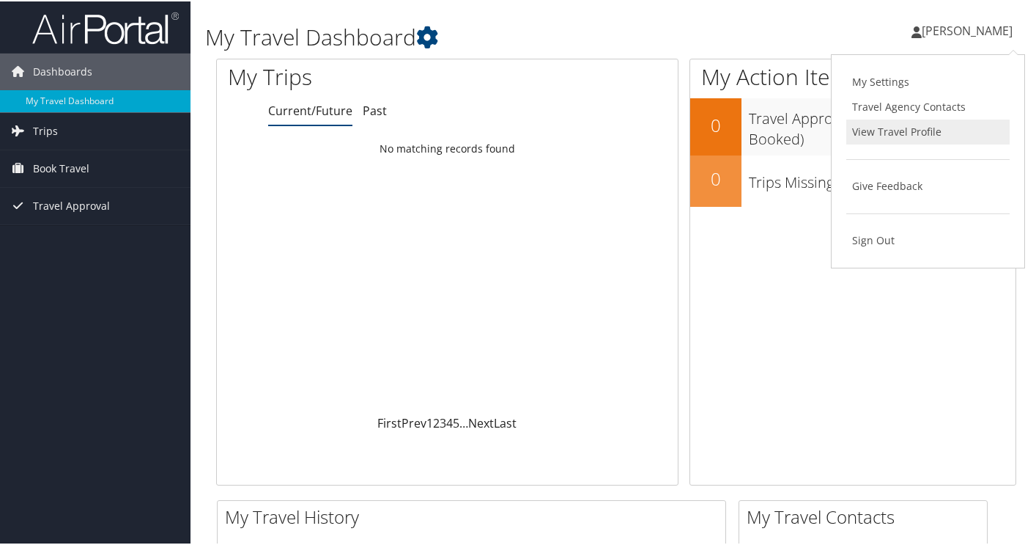
click at [901, 135] on link "View Travel Profile" at bounding box center [928, 130] width 163 height 25
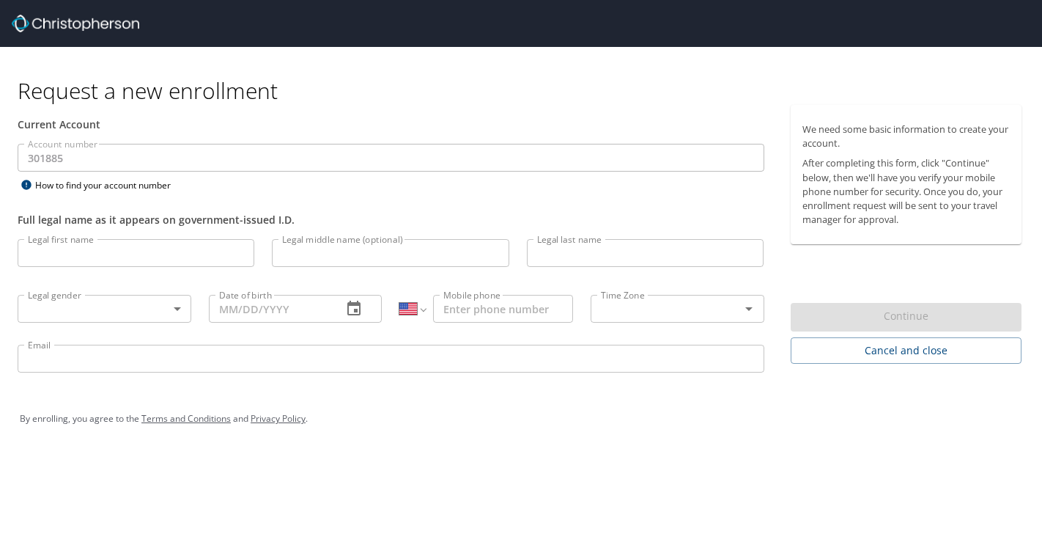
select select "US"
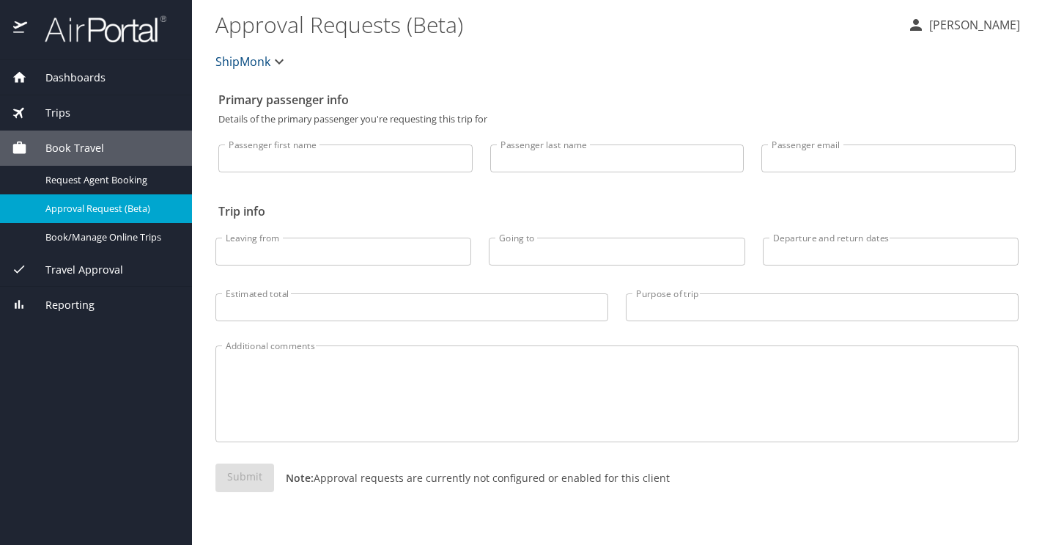
click at [969, 29] on p "[PERSON_NAME]" at bounding box center [972, 25] width 95 height 18
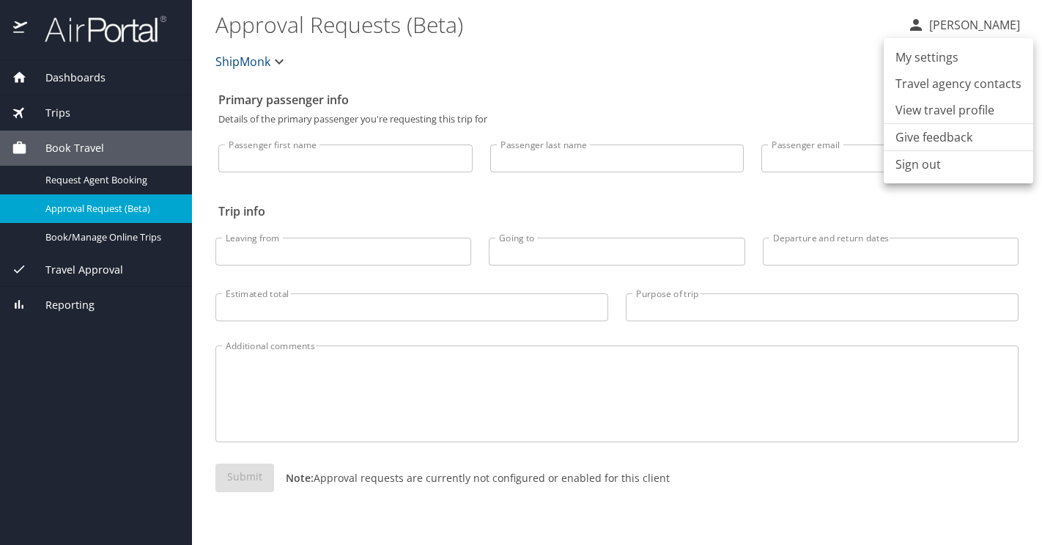
click at [915, 114] on li "View travel profile" at bounding box center [959, 110] width 150 height 26
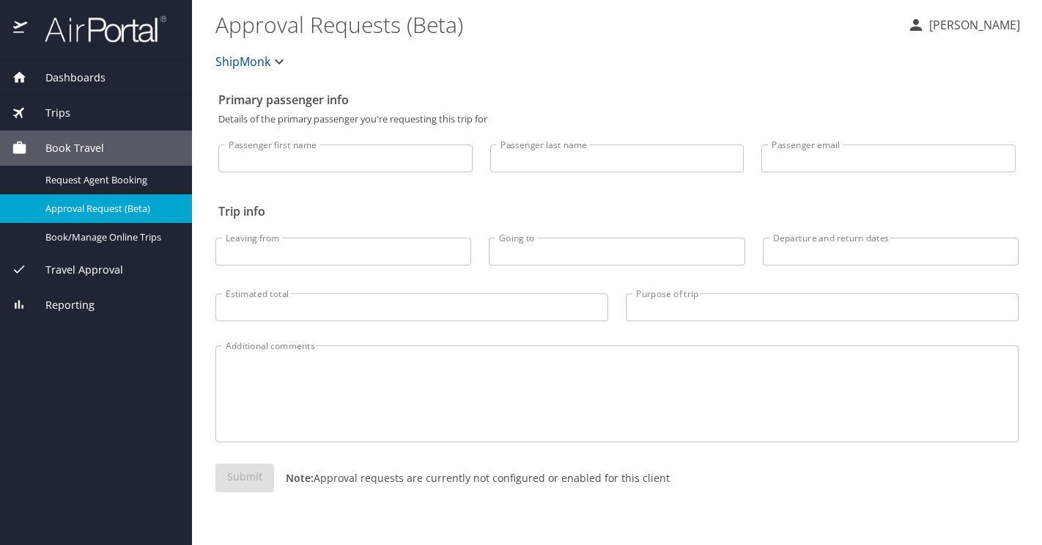
click at [393, 254] on input "Leaving from" at bounding box center [343, 251] width 256 height 28
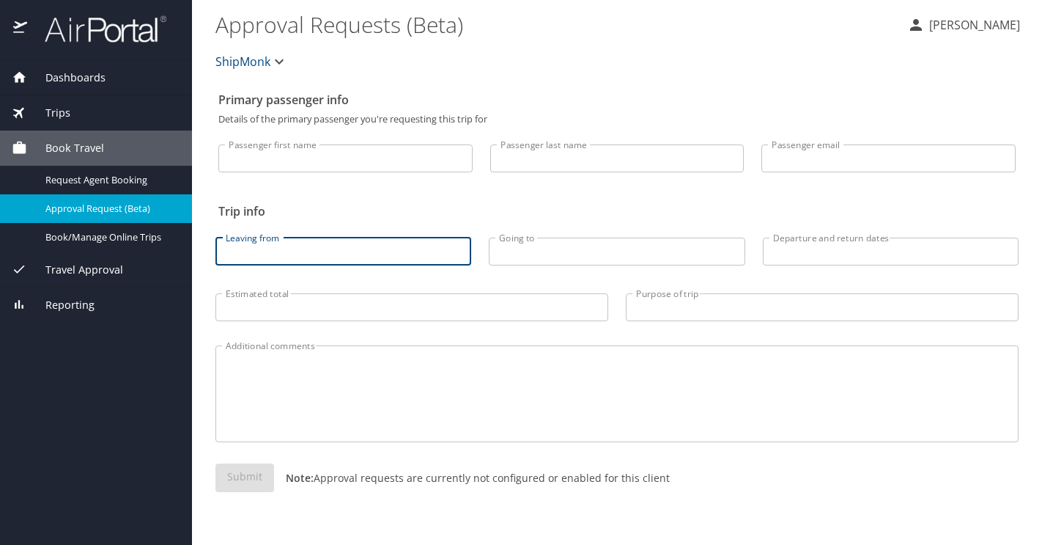
click at [583, 243] on input "Going to" at bounding box center [617, 251] width 256 height 28
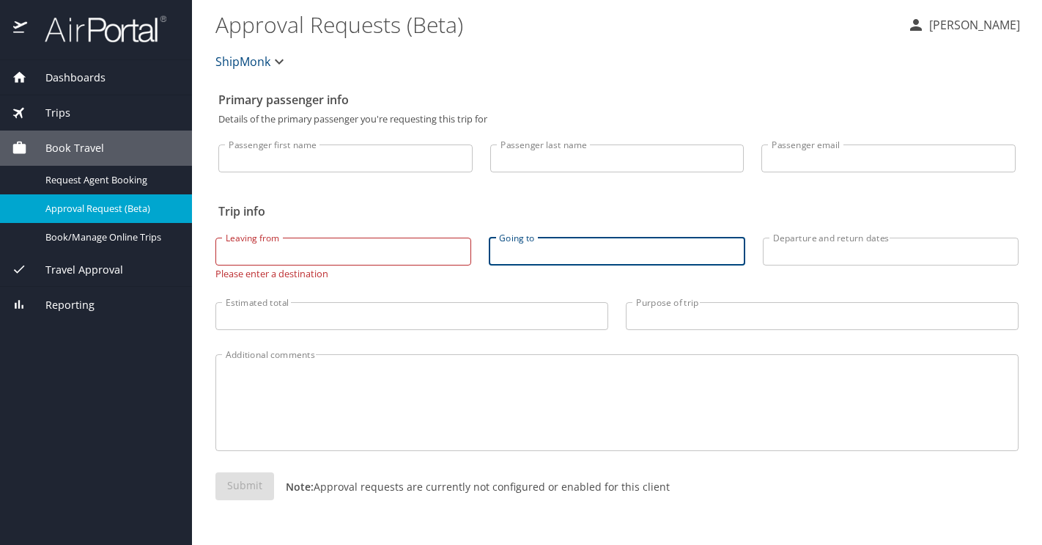
click at [342, 246] on input "Leaving from" at bounding box center [343, 251] width 256 height 28
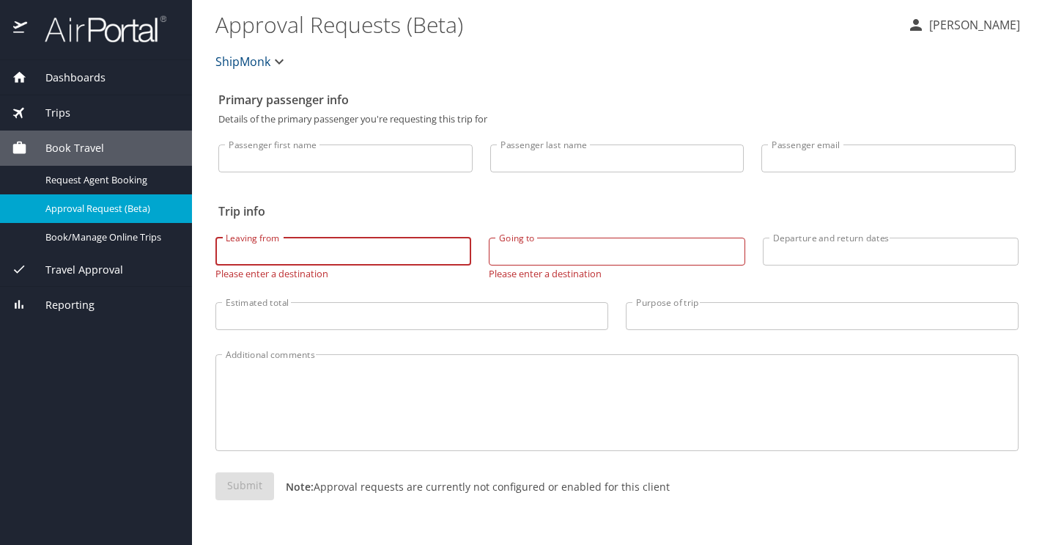
click at [980, 22] on p "[PERSON_NAME]" at bounding box center [972, 25] width 95 height 18
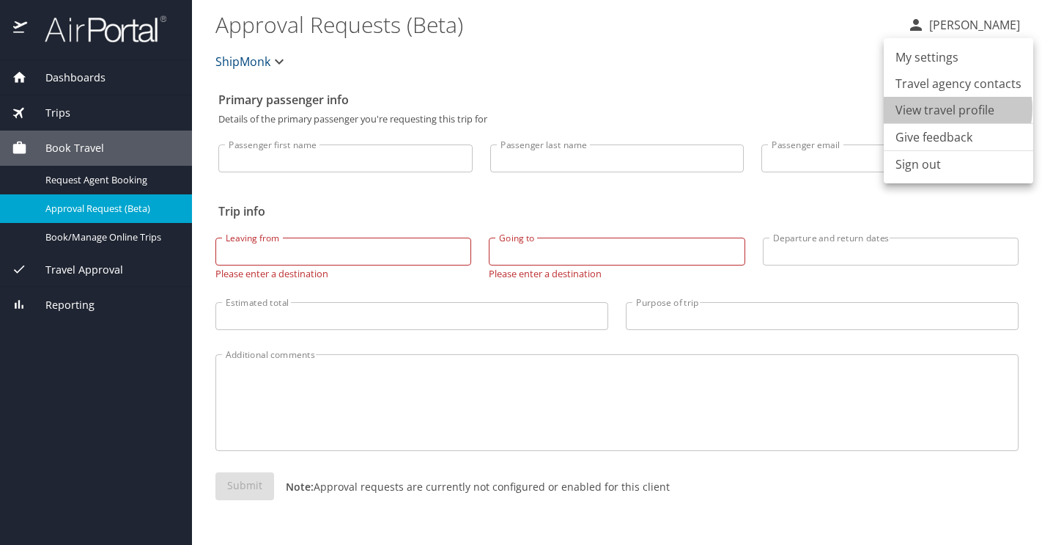
click at [948, 108] on li "View travel profile" at bounding box center [959, 110] width 150 height 26
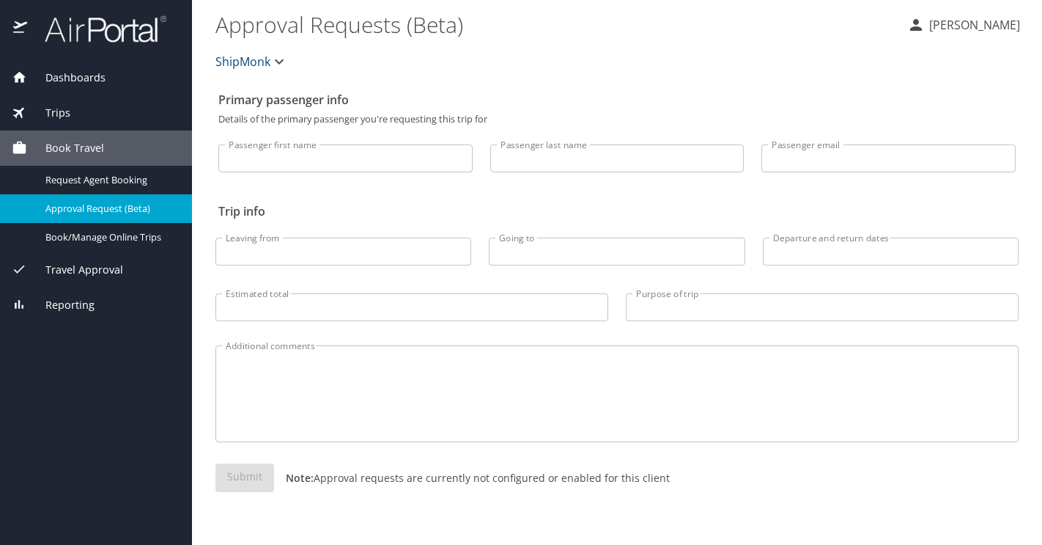
click at [965, 21] on p "[PERSON_NAME]" at bounding box center [972, 25] width 95 height 18
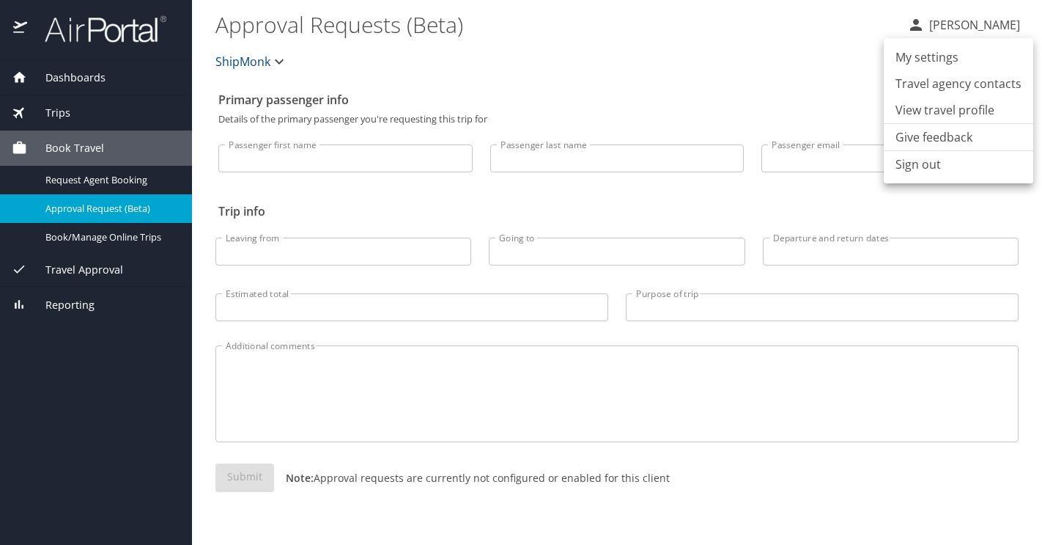
click at [941, 115] on li "View travel profile" at bounding box center [959, 110] width 150 height 26
